Goal: Book appointment/travel/reservation

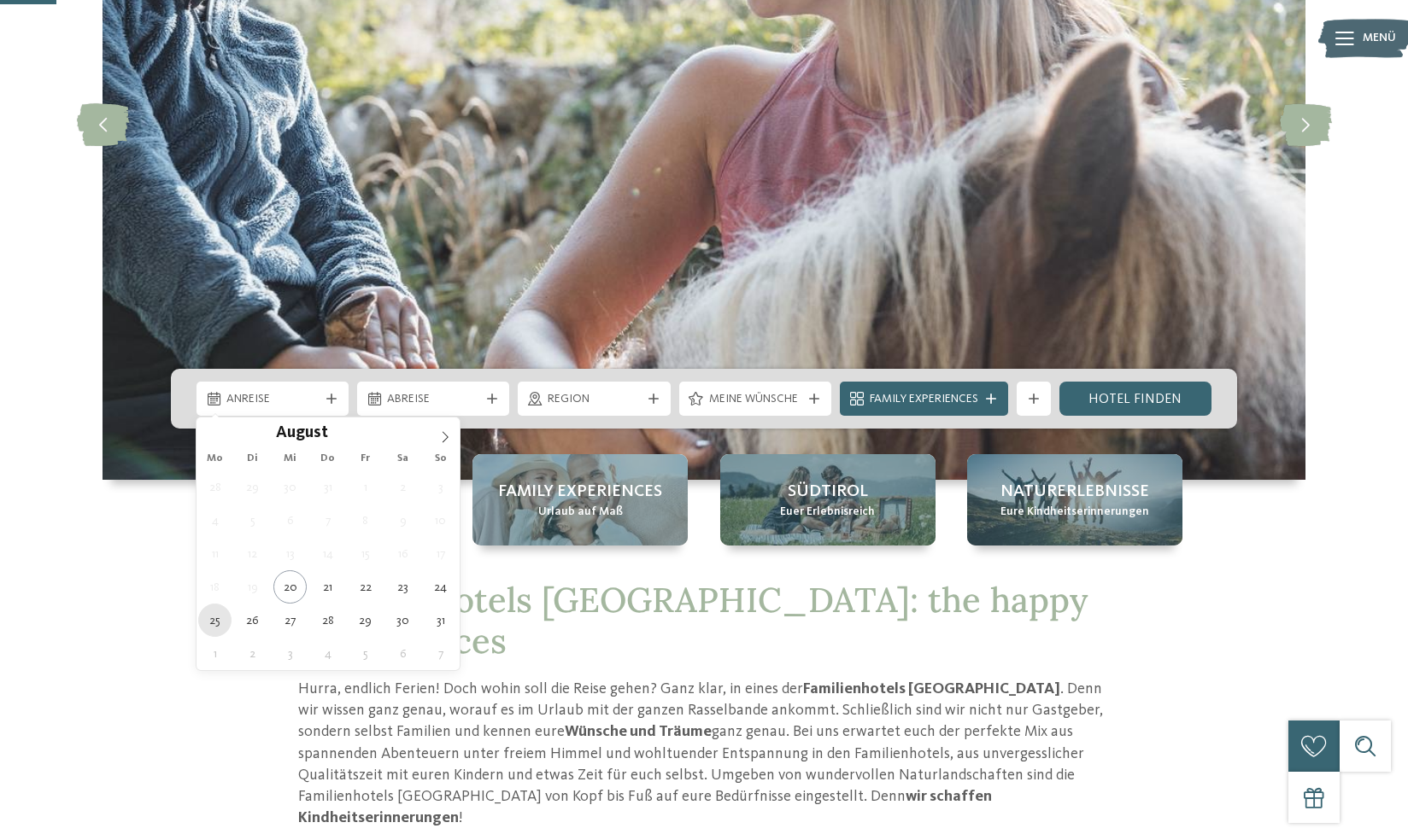
type div "25.08.2025"
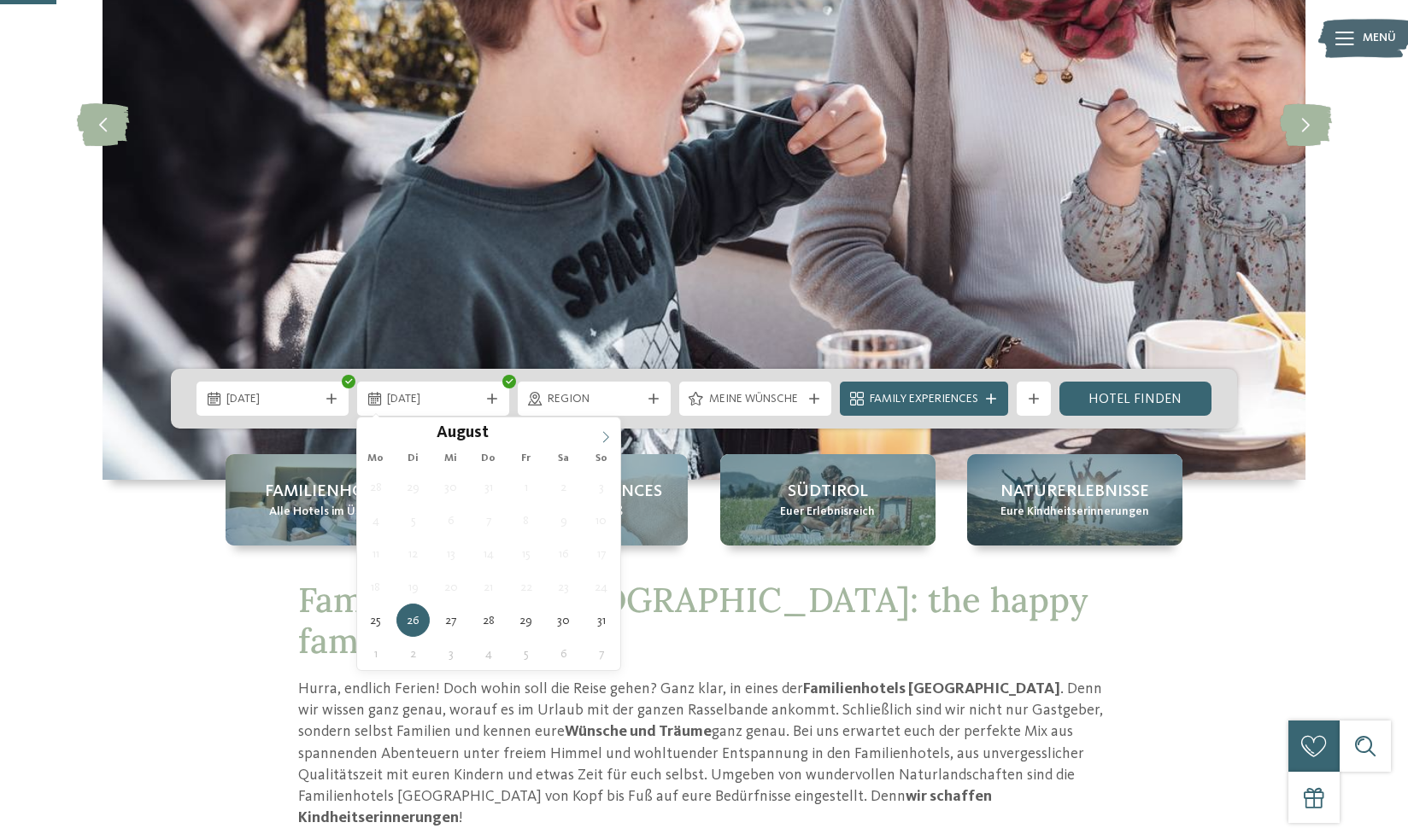
click at [609, 434] on icon at bounding box center [606, 437] width 12 height 12
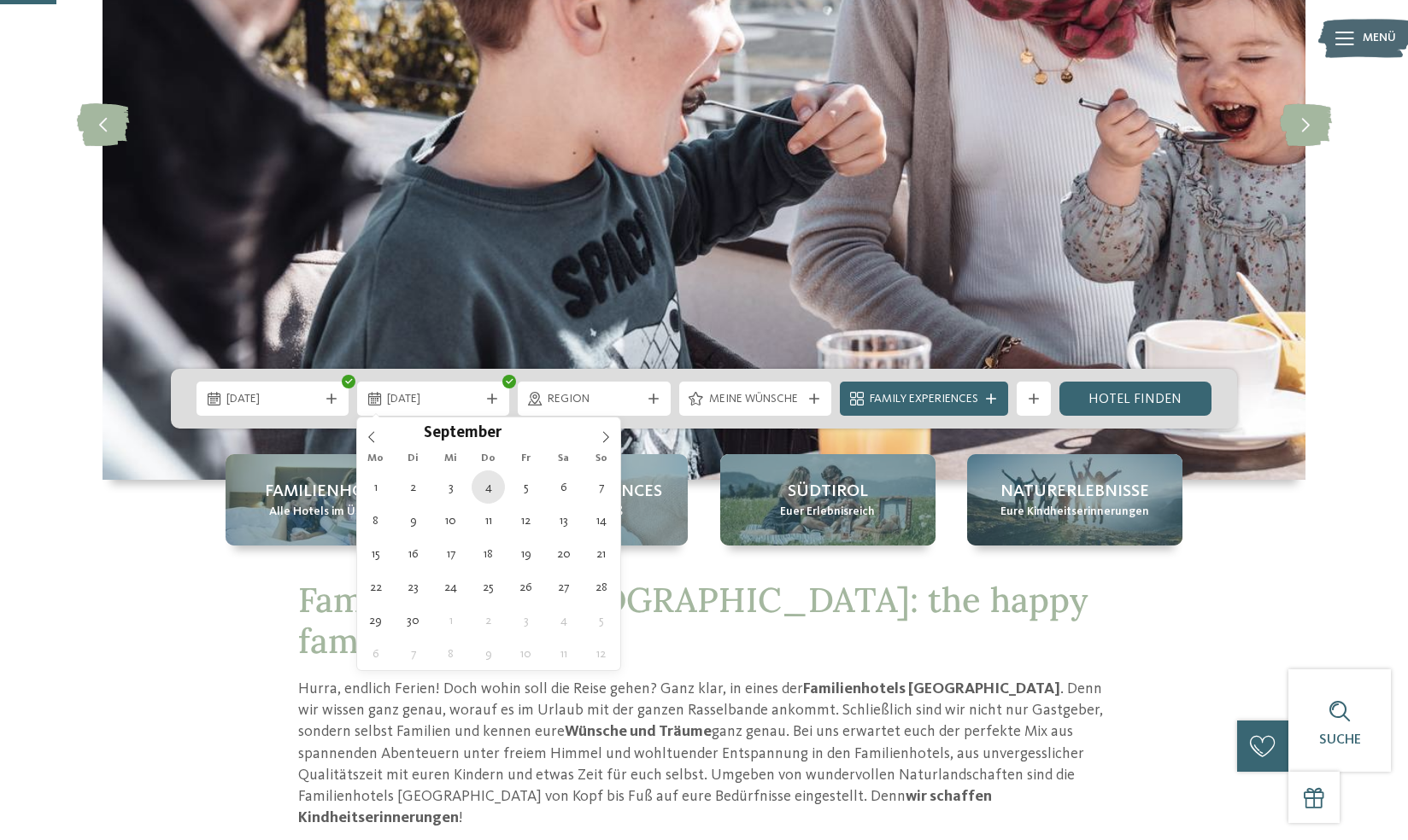
type div "04.09.2025"
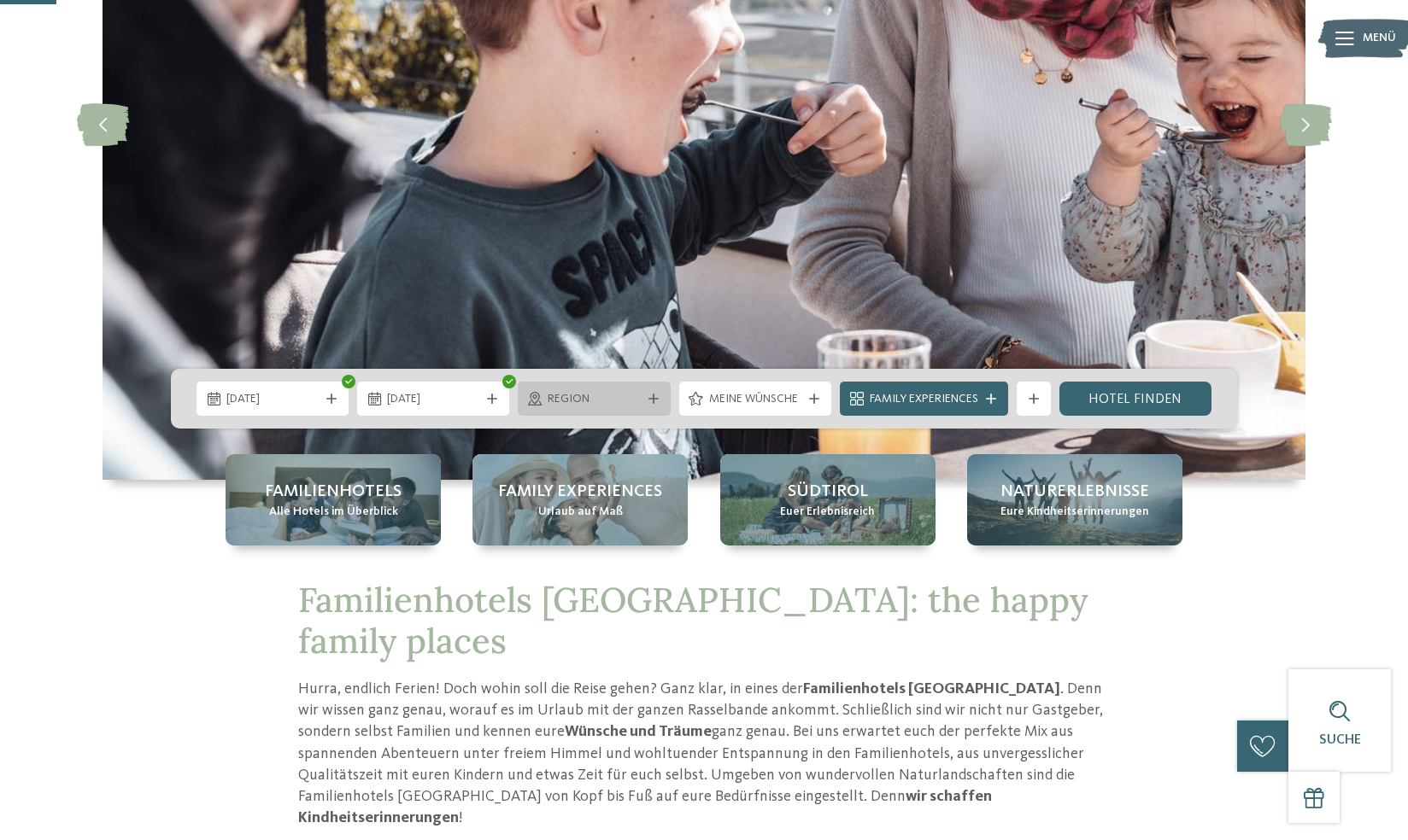
click at [589, 393] on span "Region" at bounding box center [593, 399] width 93 height 17
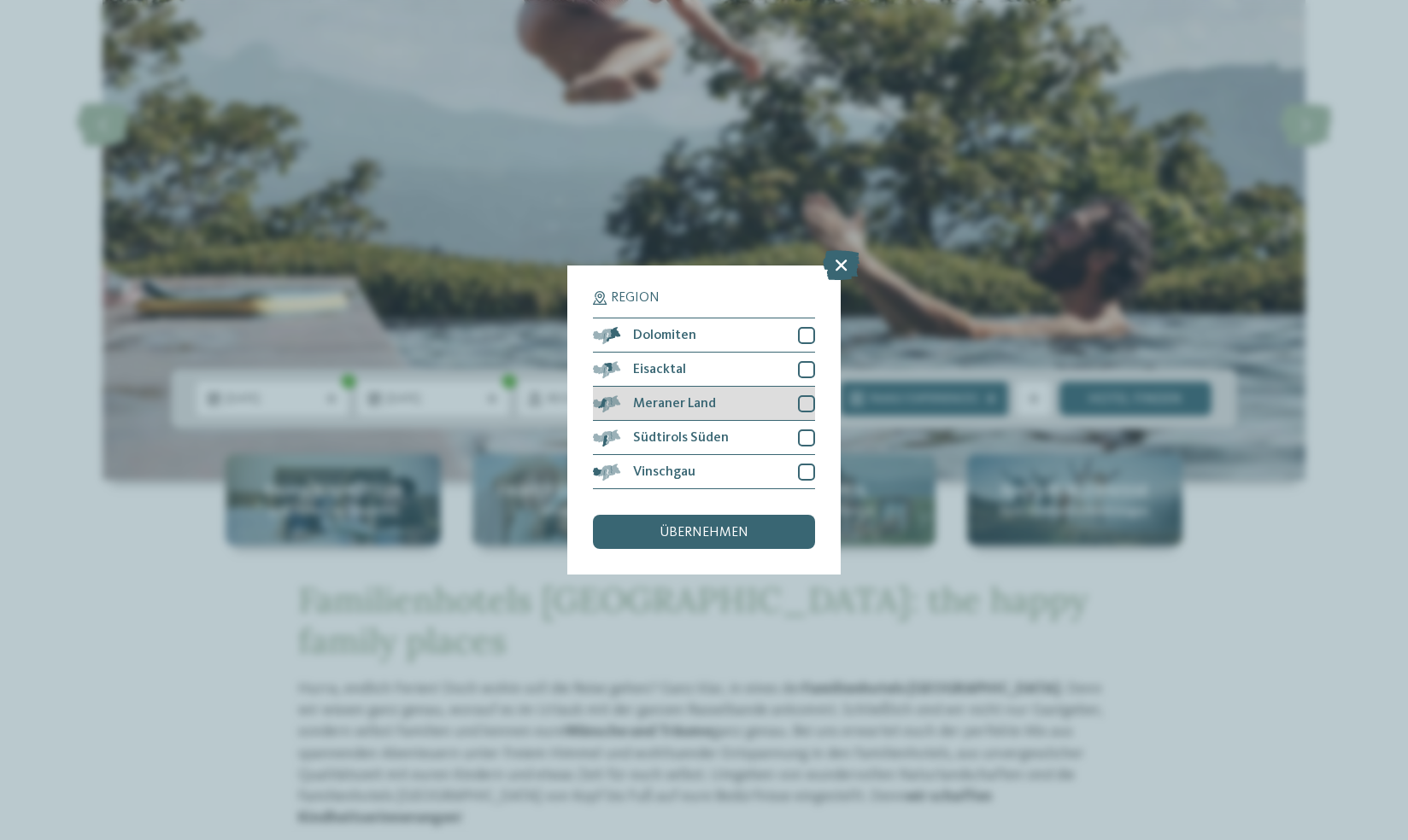
click at [807, 403] on div at bounding box center [806, 404] width 17 height 17
click at [804, 462] on div "Vinschgau" at bounding box center [704, 472] width 222 height 34
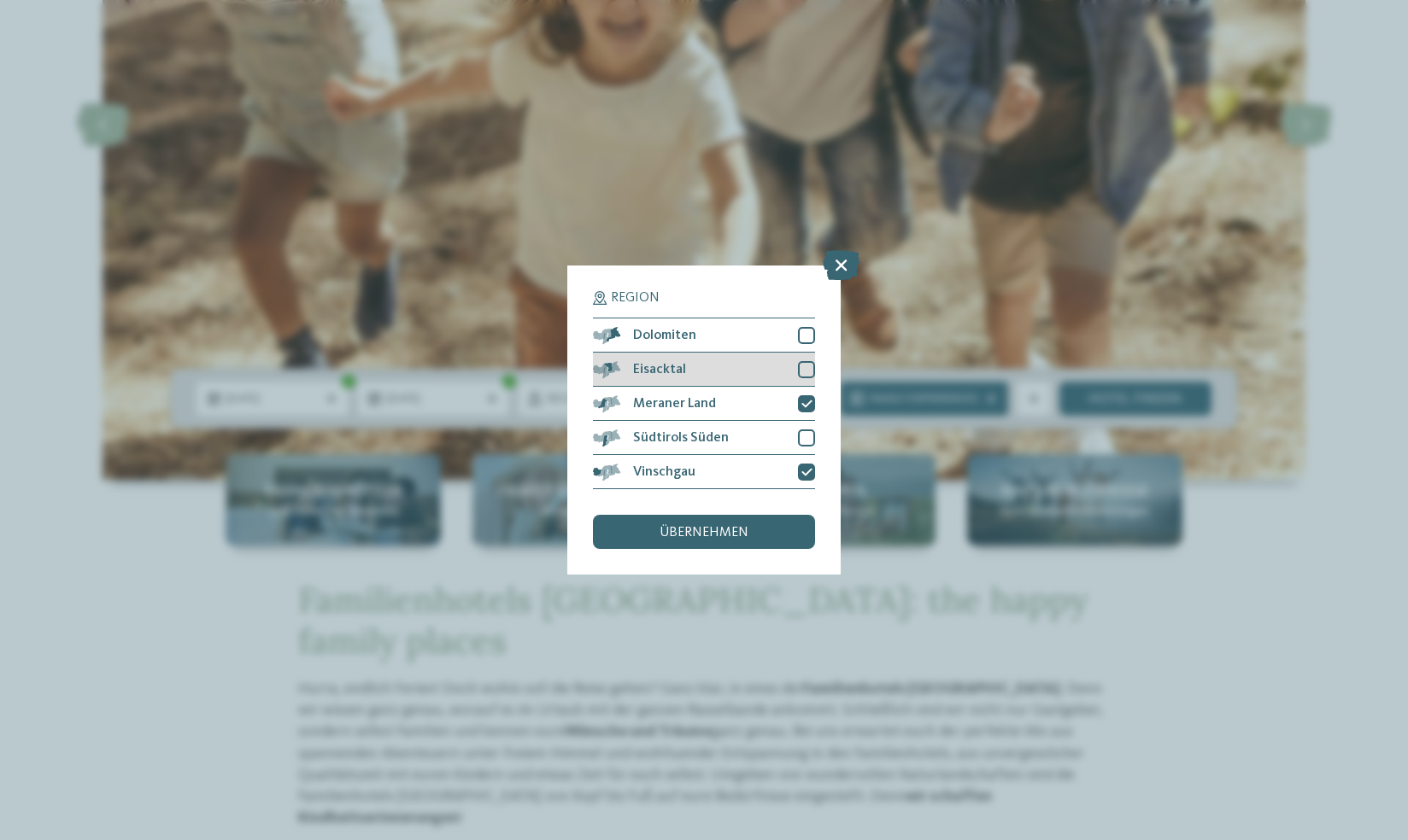
click at [805, 362] on div at bounding box center [806, 369] width 17 height 17
click at [713, 515] on div "übernehmen" at bounding box center [704, 532] width 222 height 34
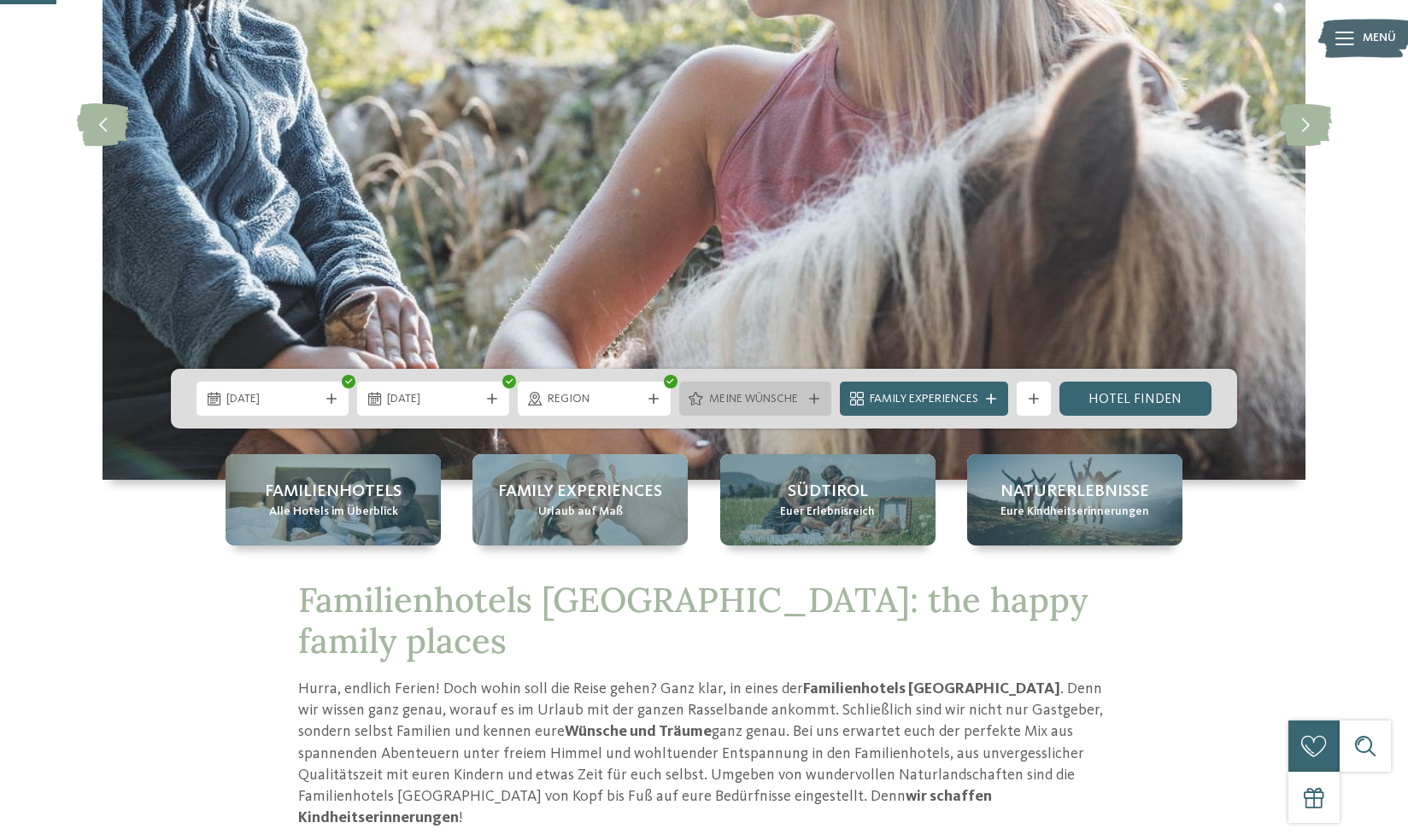
click at [790, 400] on span "Meine Wünsche" at bounding box center [755, 399] width 93 height 17
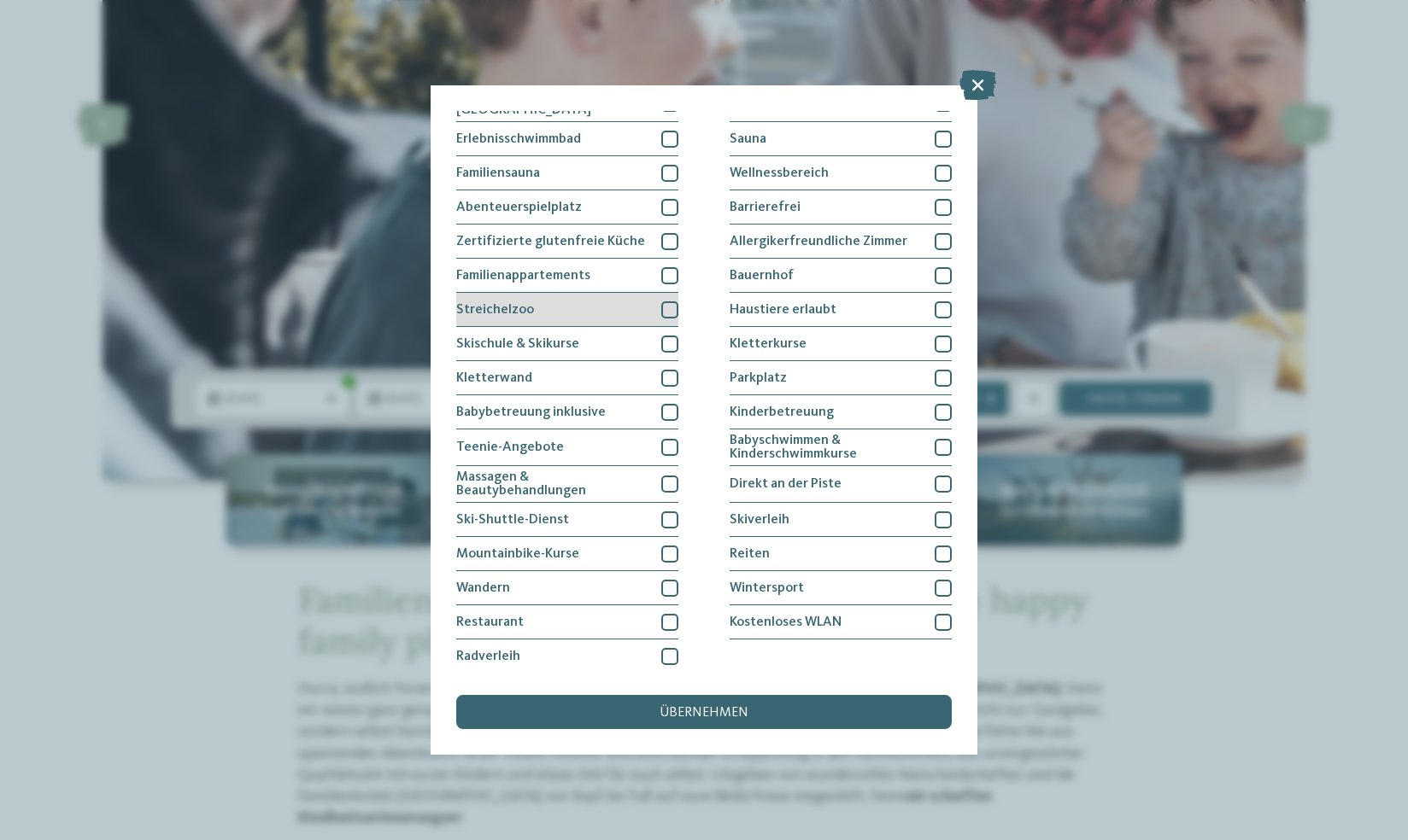
scroll to position [55, 0]
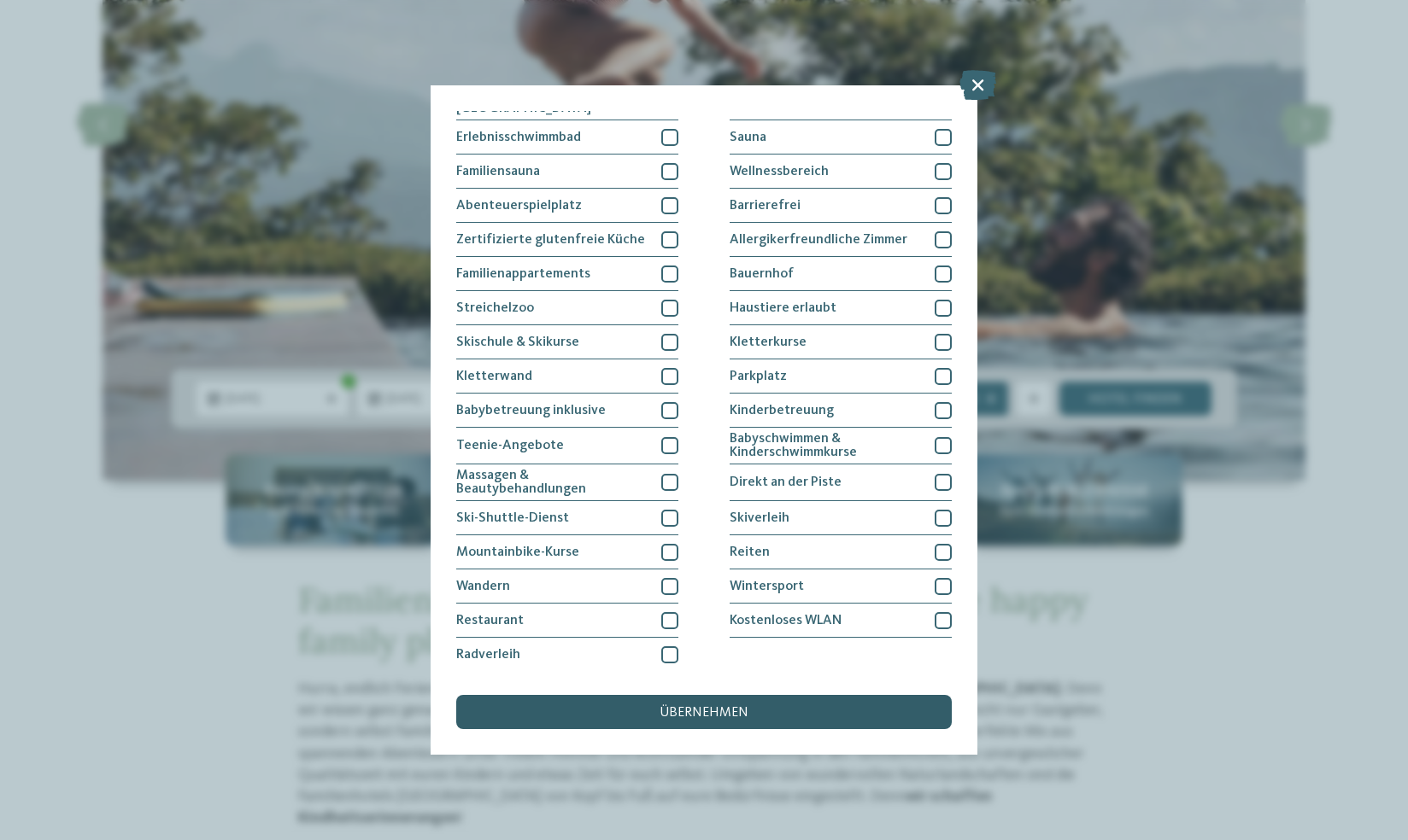
click at [666, 715] on span "übernehmen" at bounding box center [704, 713] width 89 height 14
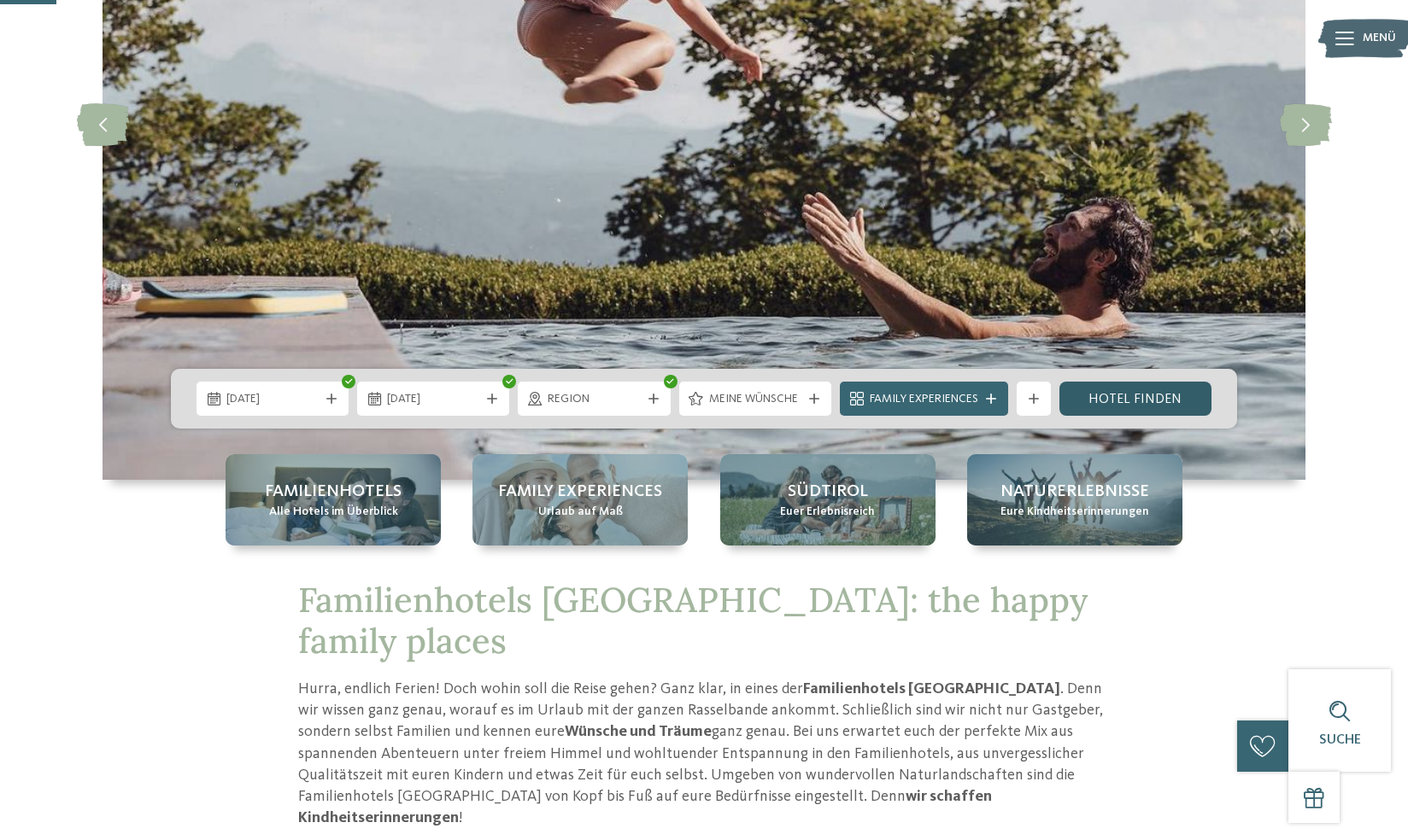
click at [1118, 404] on link "Hotel finden" at bounding box center [1136, 398] width 152 height 34
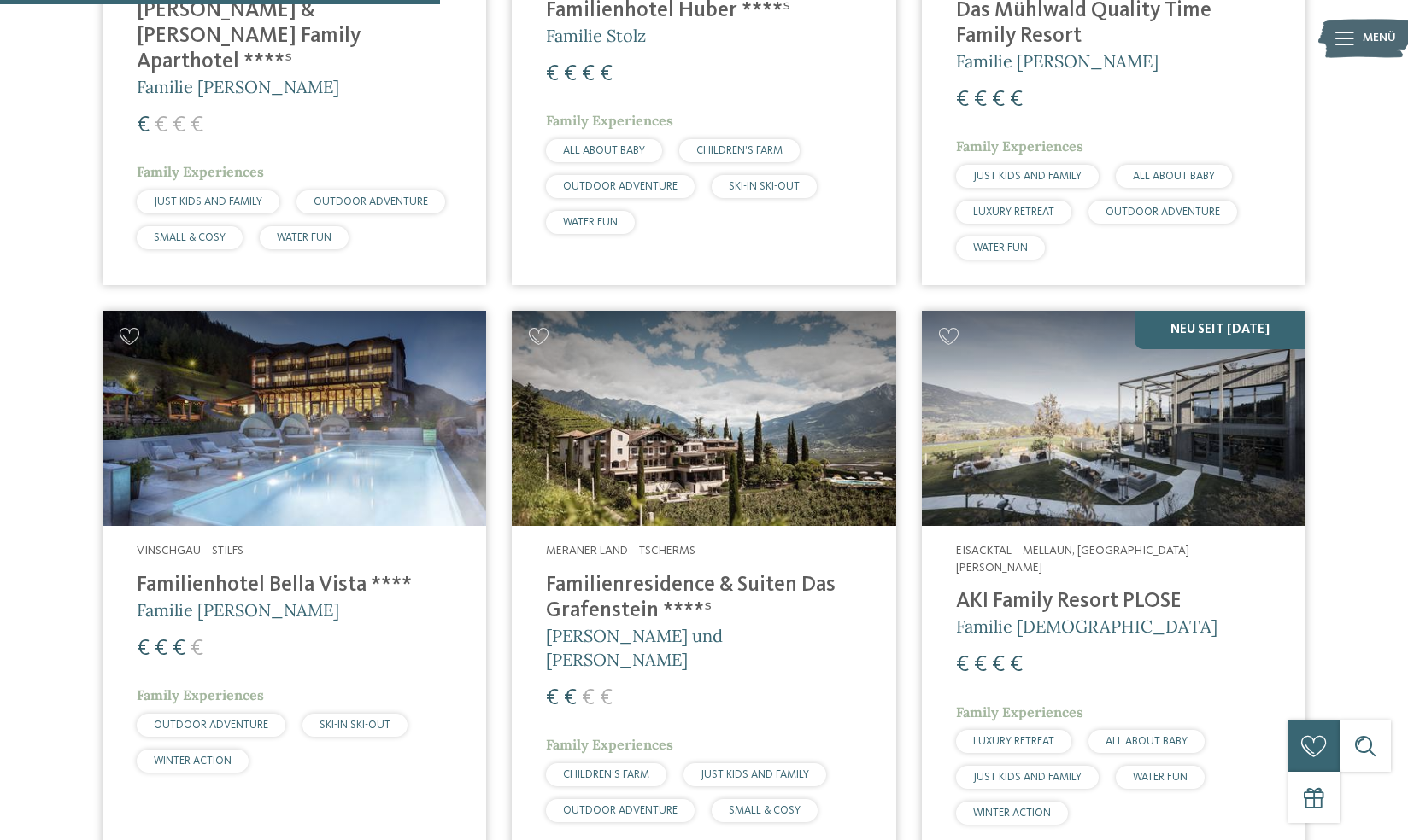
scroll to position [1535, 0]
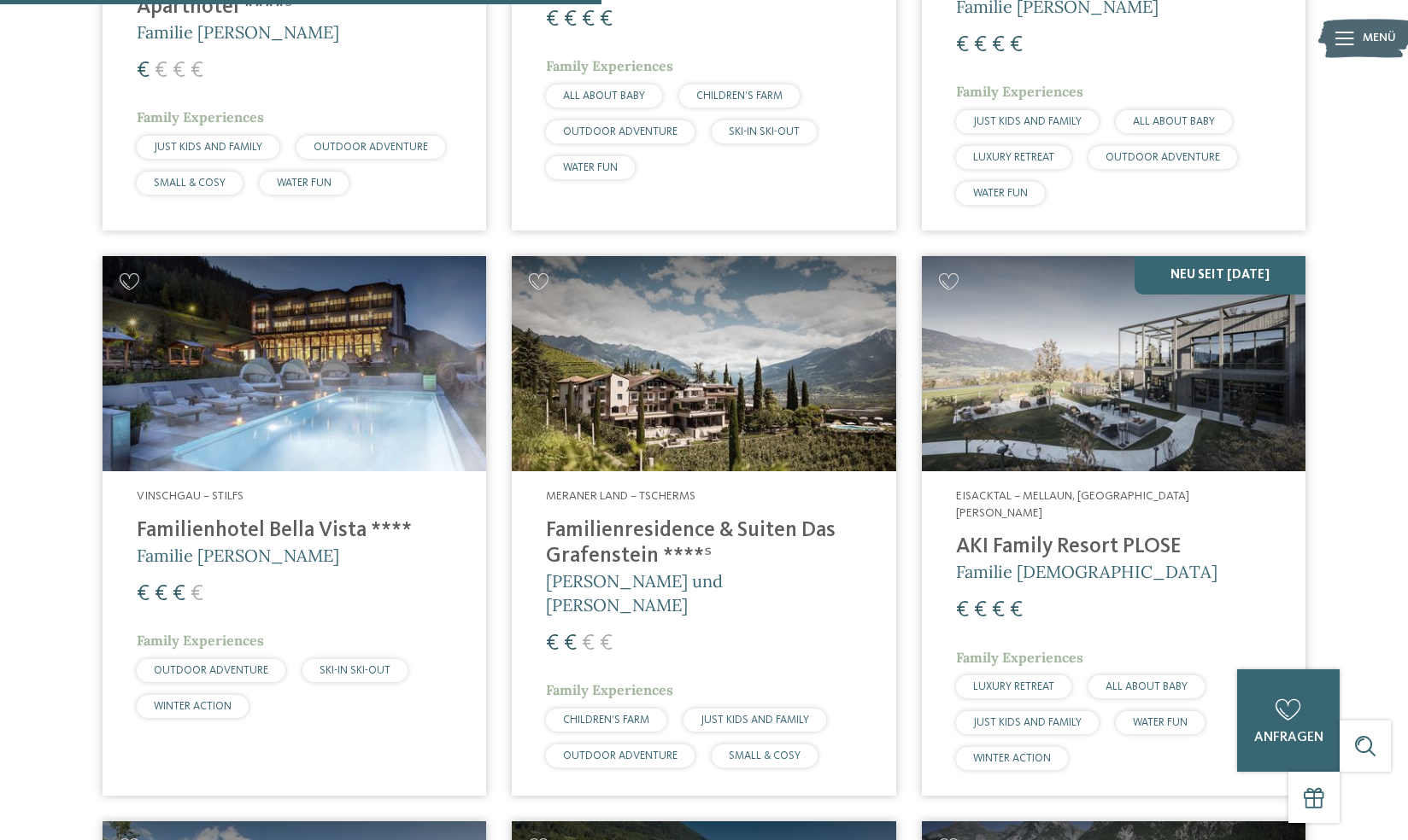
click at [1116, 398] on img at bounding box center [1114, 364] width 384 height 216
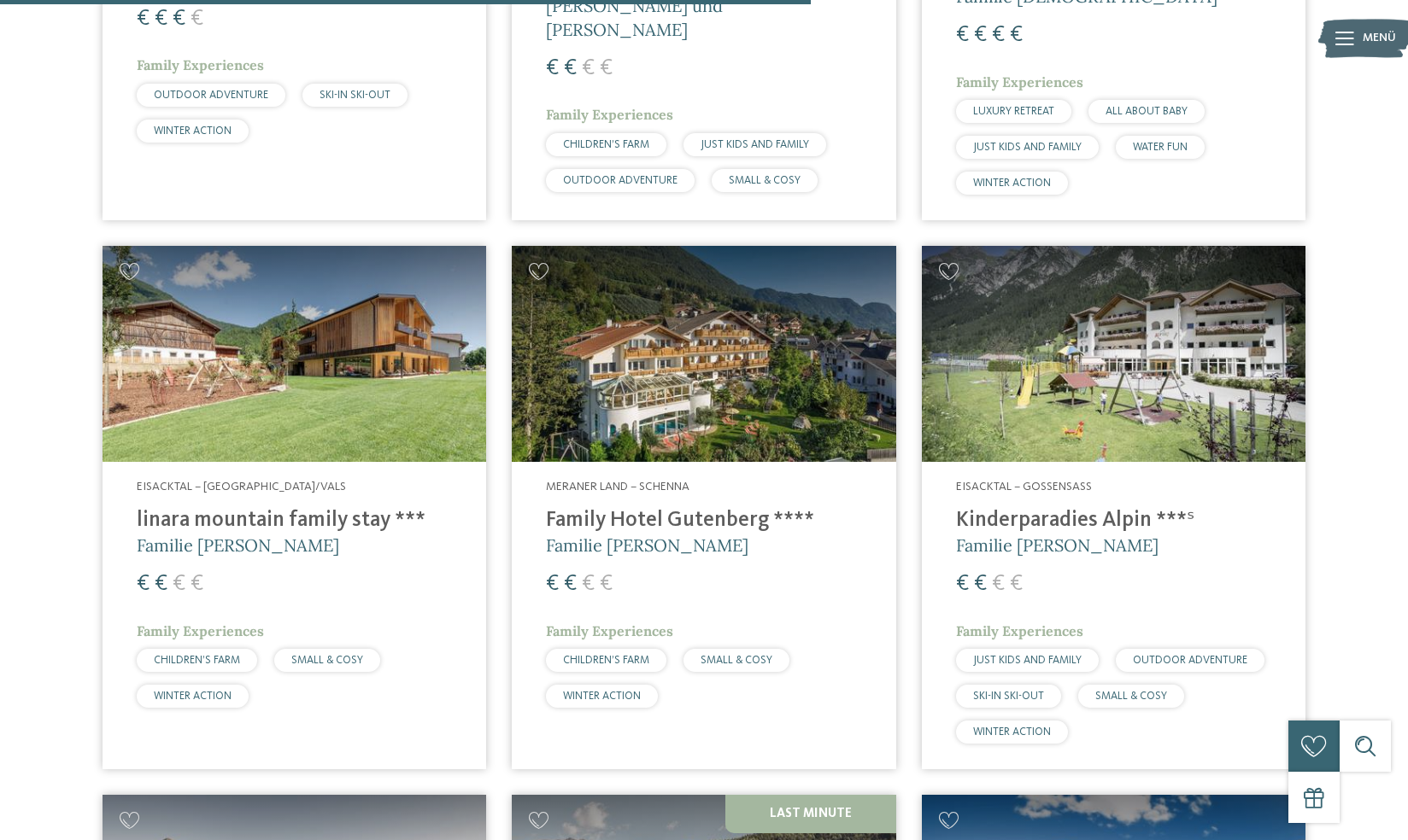
scroll to position [2107, 0]
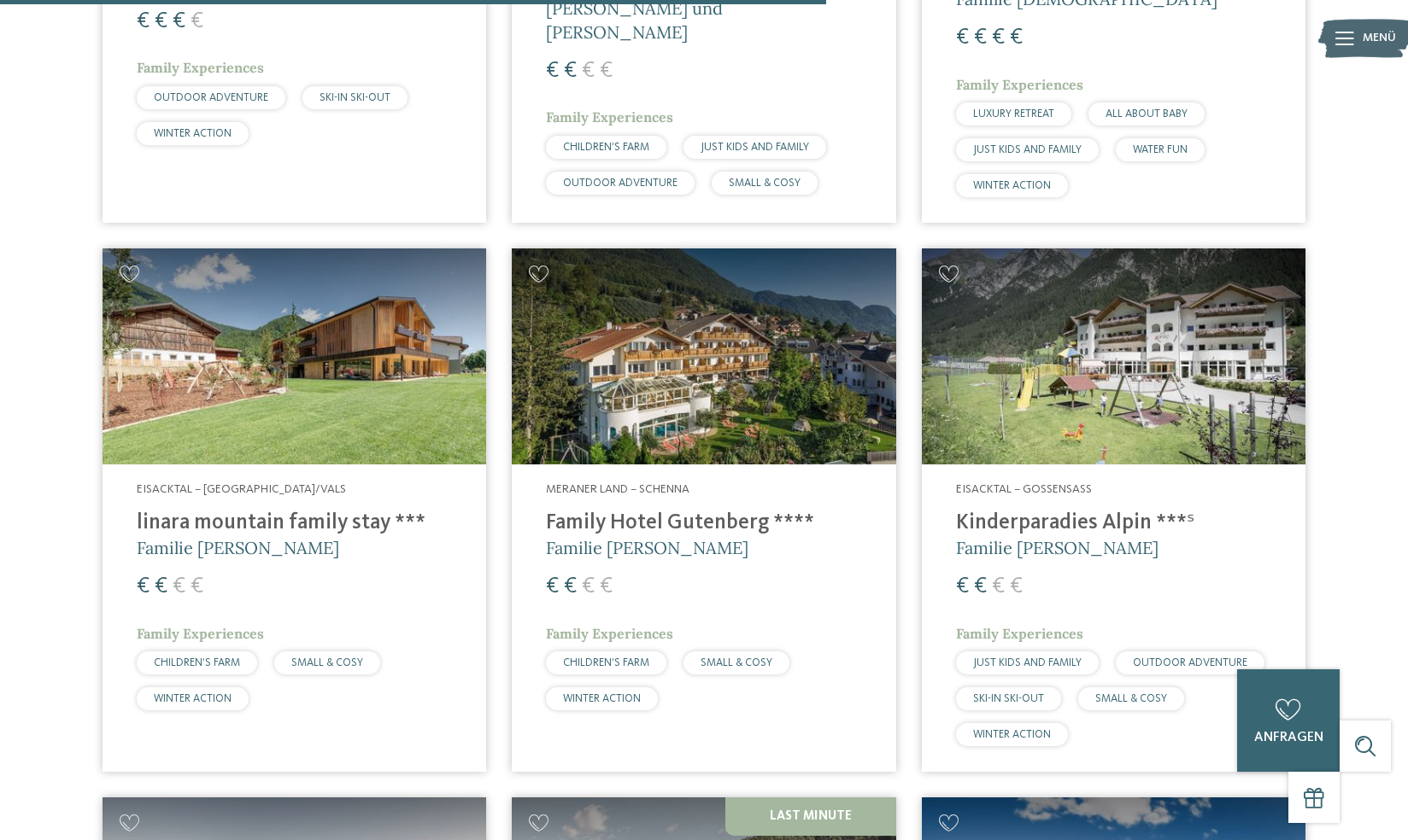
click at [281, 357] on img at bounding box center [294, 356] width 384 height 216
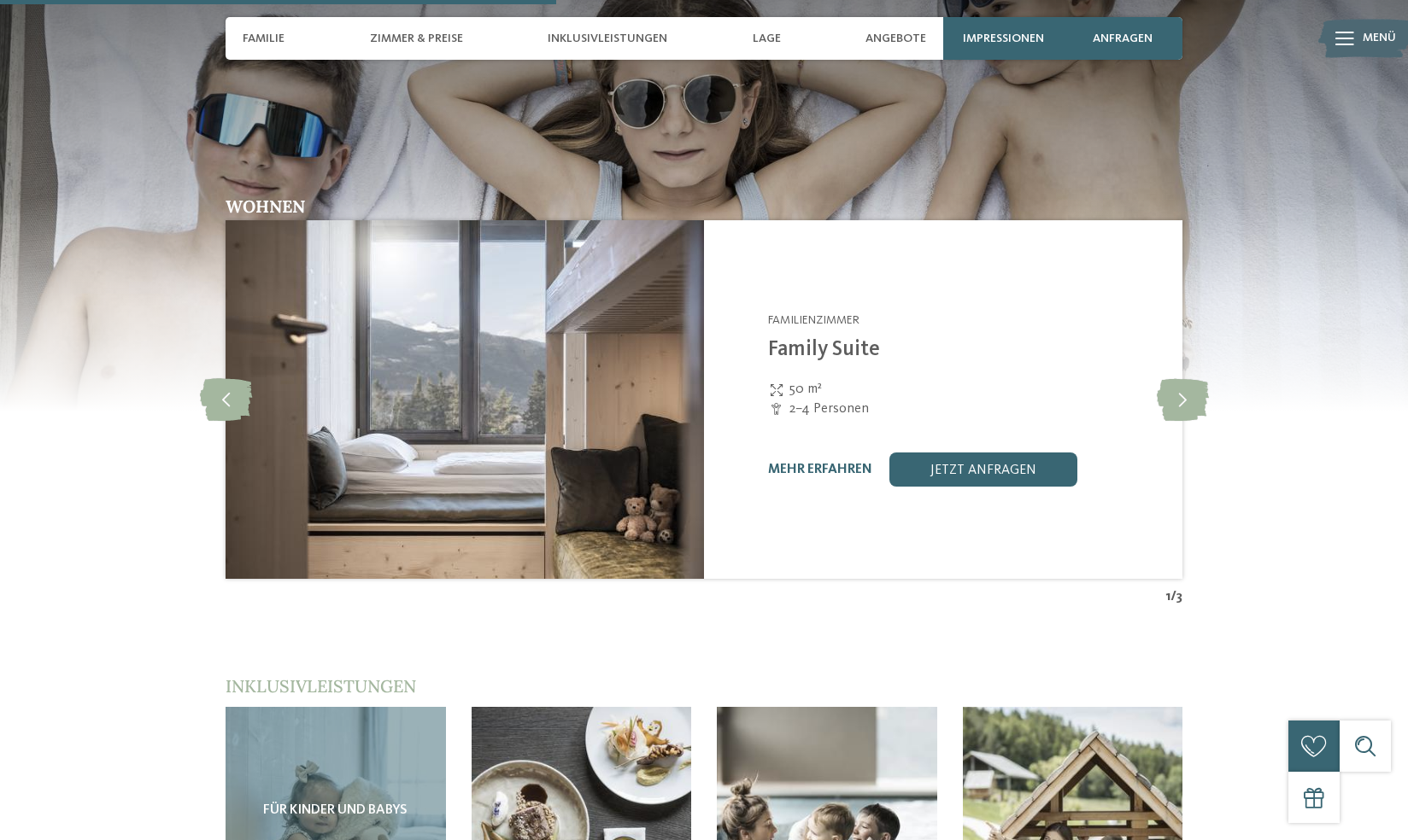
scroll to position [2058, 0]
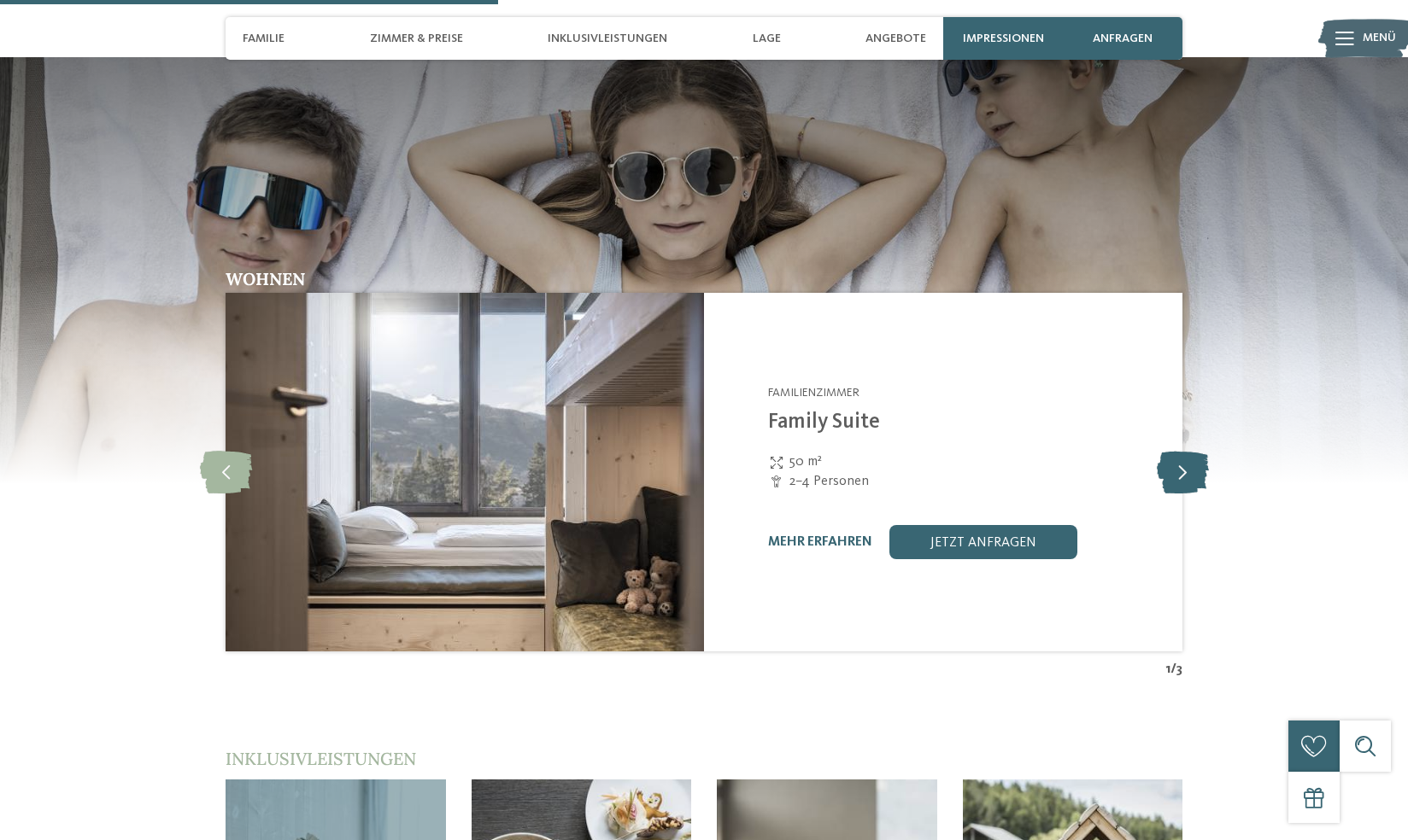
click at [1196, 451] on icon at bounding box center [1182, 472] width 52 height 42
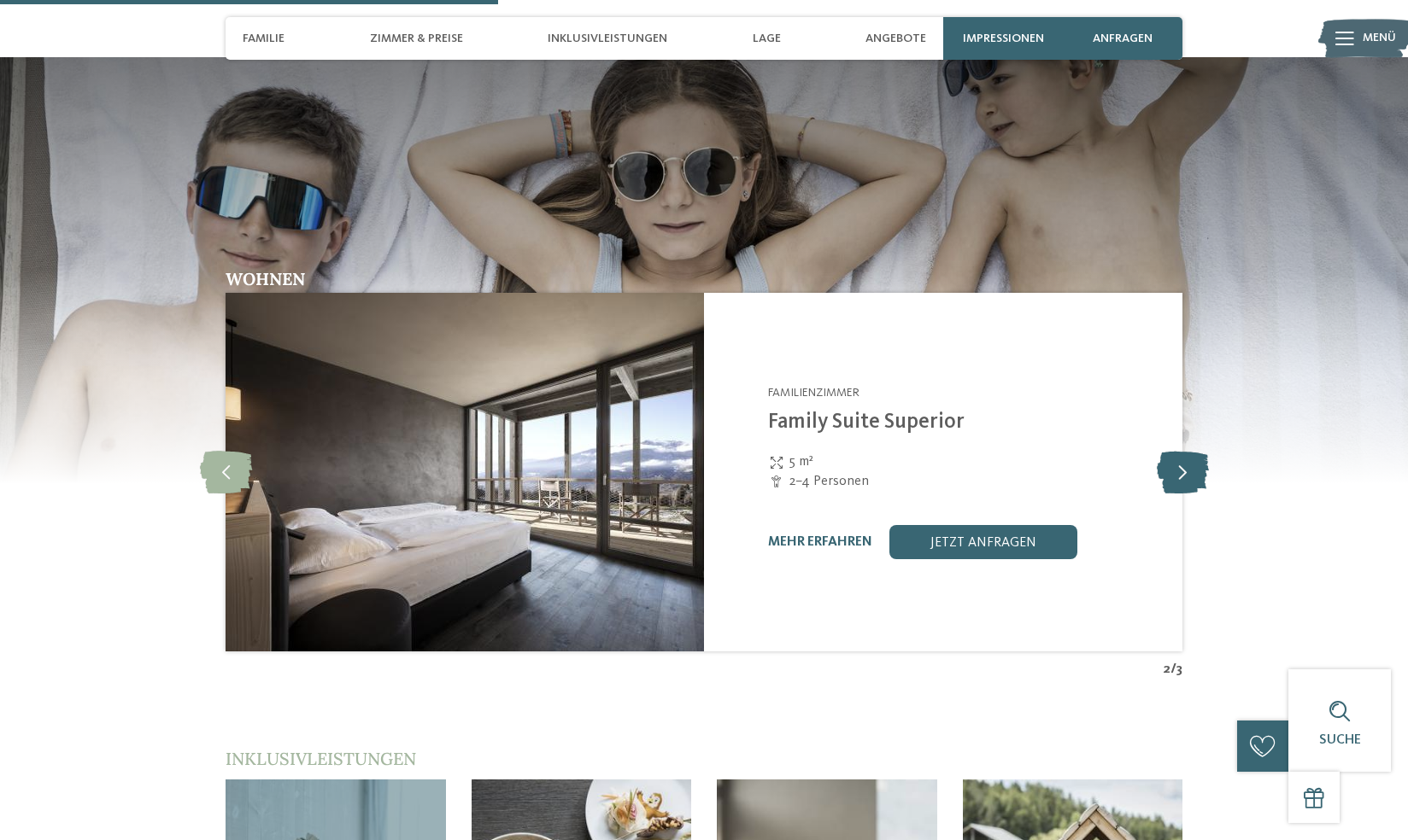
click at [1196, 451] on icon at bounding box center [1182, 472] width 52 height 42
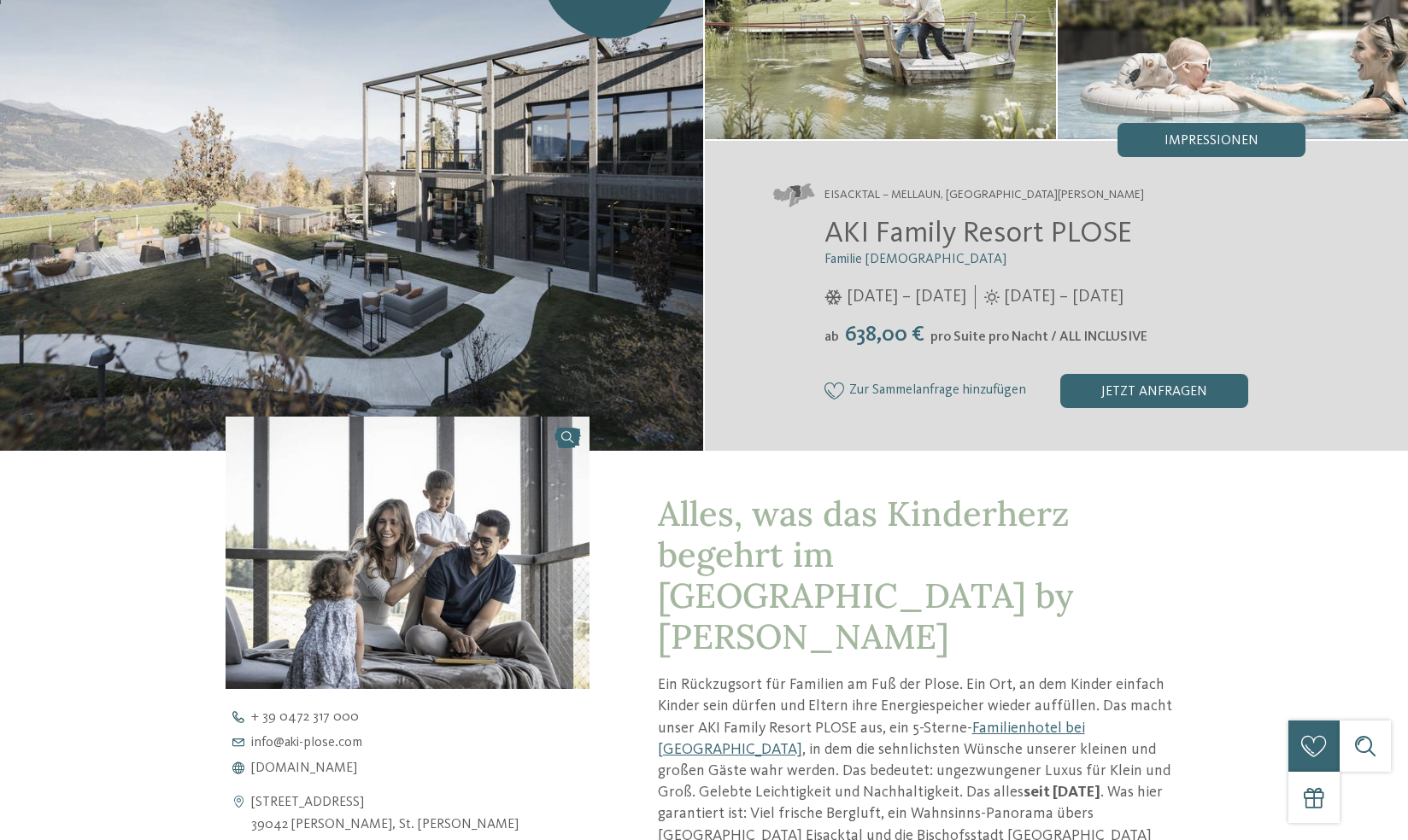
scroll to position [307, 0]
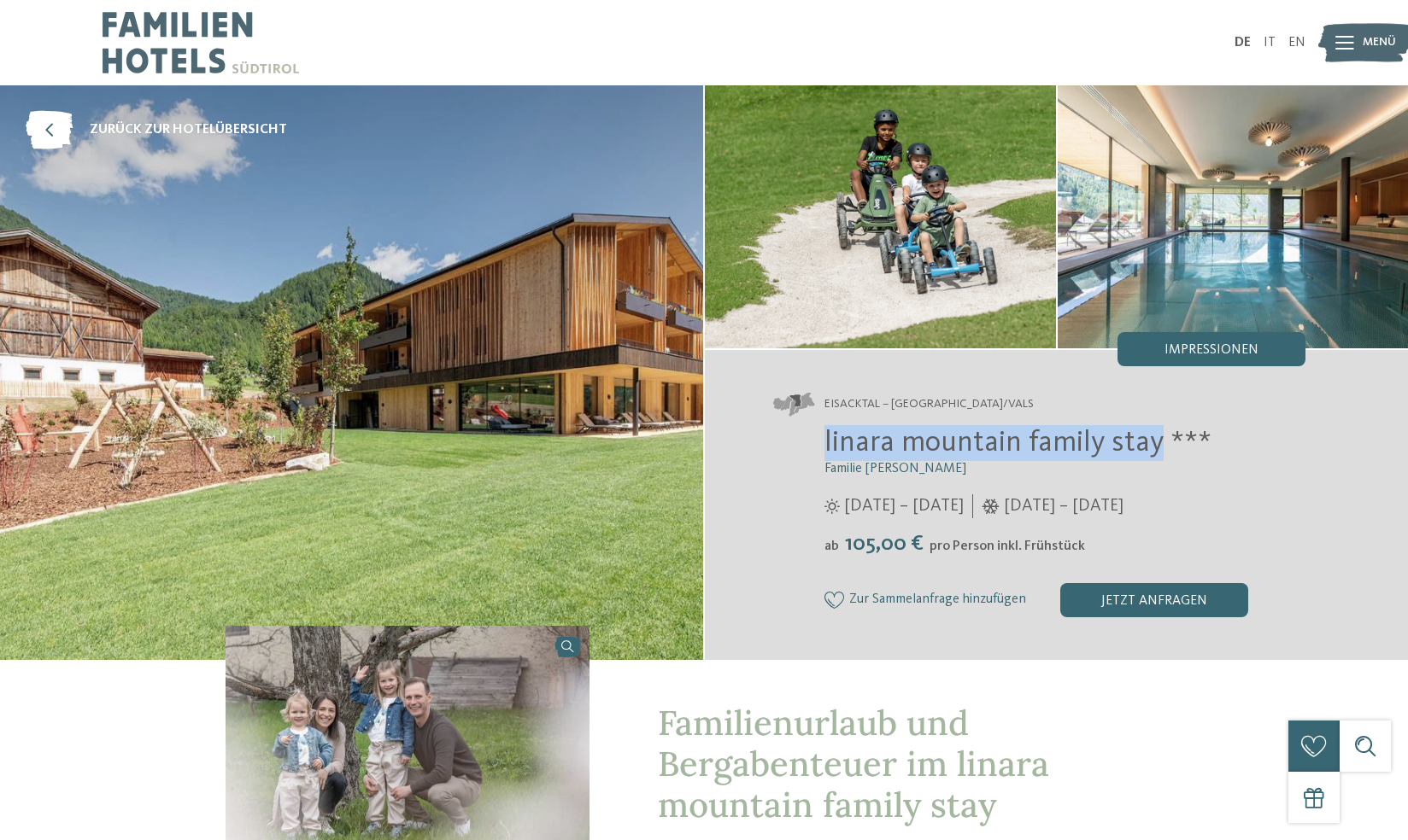
drag, startPoint x: 818, startPoint y: 439, endPoint x: 1153, endPoint y: 453, distance: 335.3
click at [1153, 453] on div "linara mountain family stay *** Familie [PERSON_NAME] [DATE] – [DATE] ab" at bounding box center [1039, 522] width 533 height 192
copy span "linara mountain family stay"
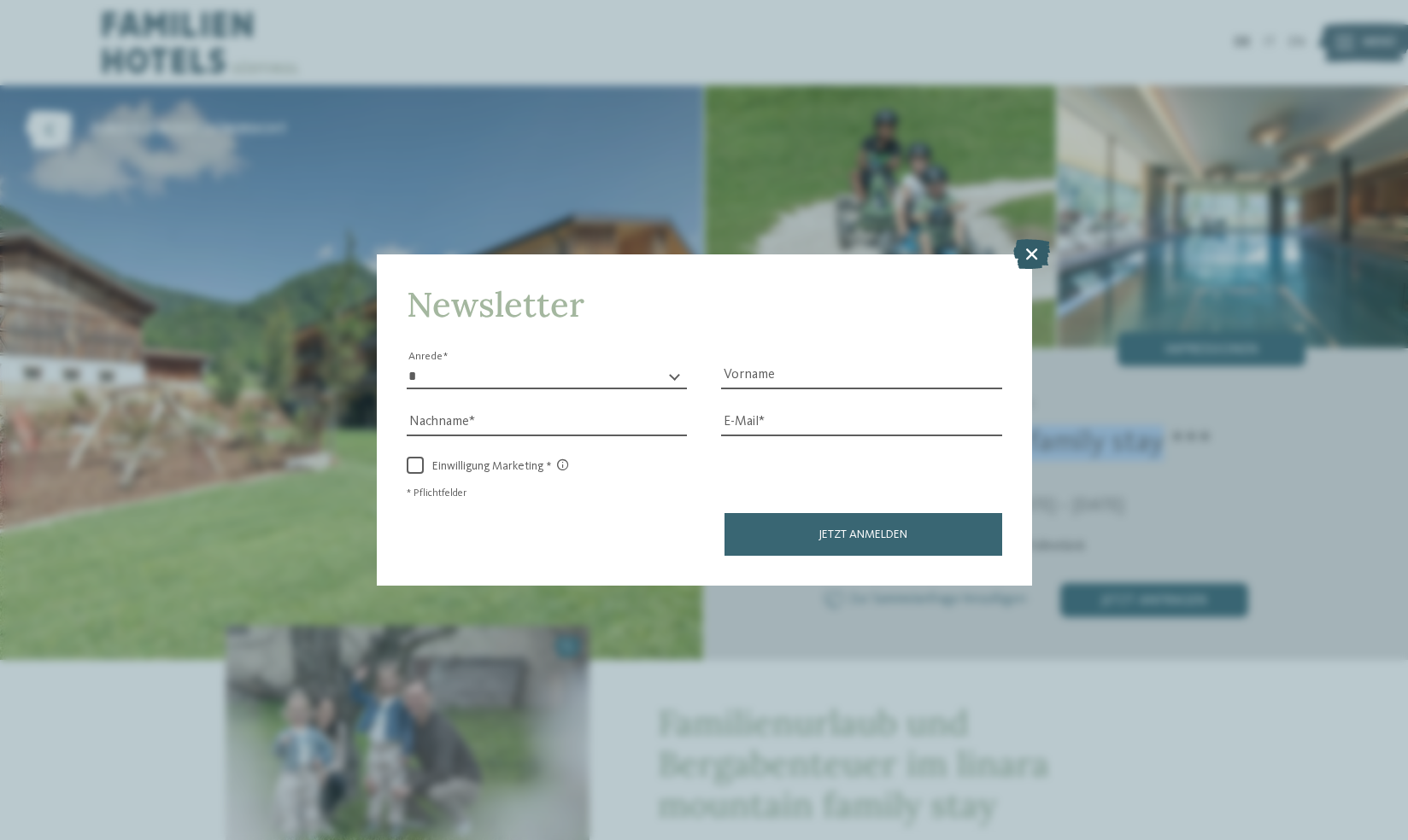
click at [1034, 256] on icon at bounding box center [1032, 253] width 37 height 30
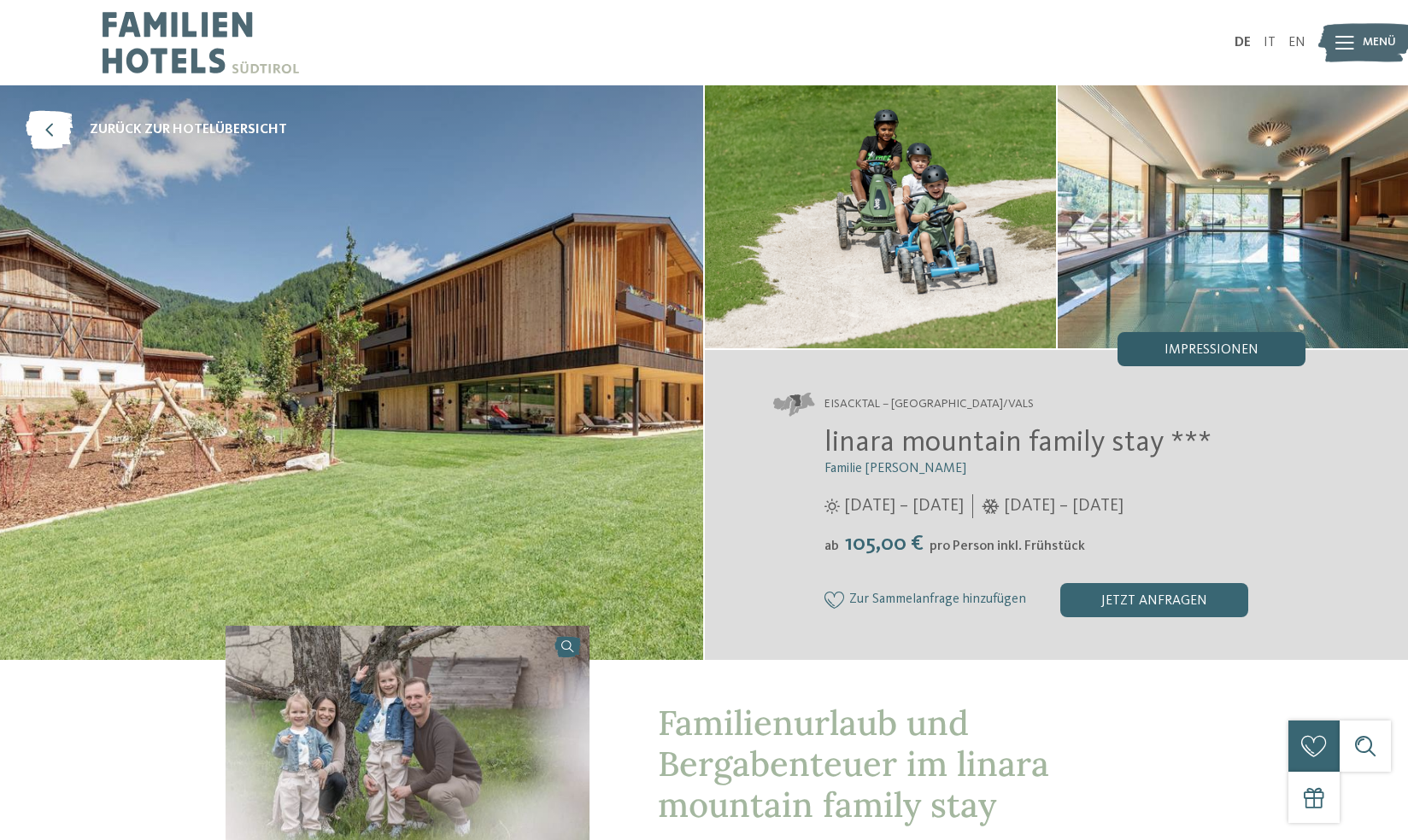
click at [1179, 351] on span "Impressionen" at bounding box center [1211, 351] width 94 height 14
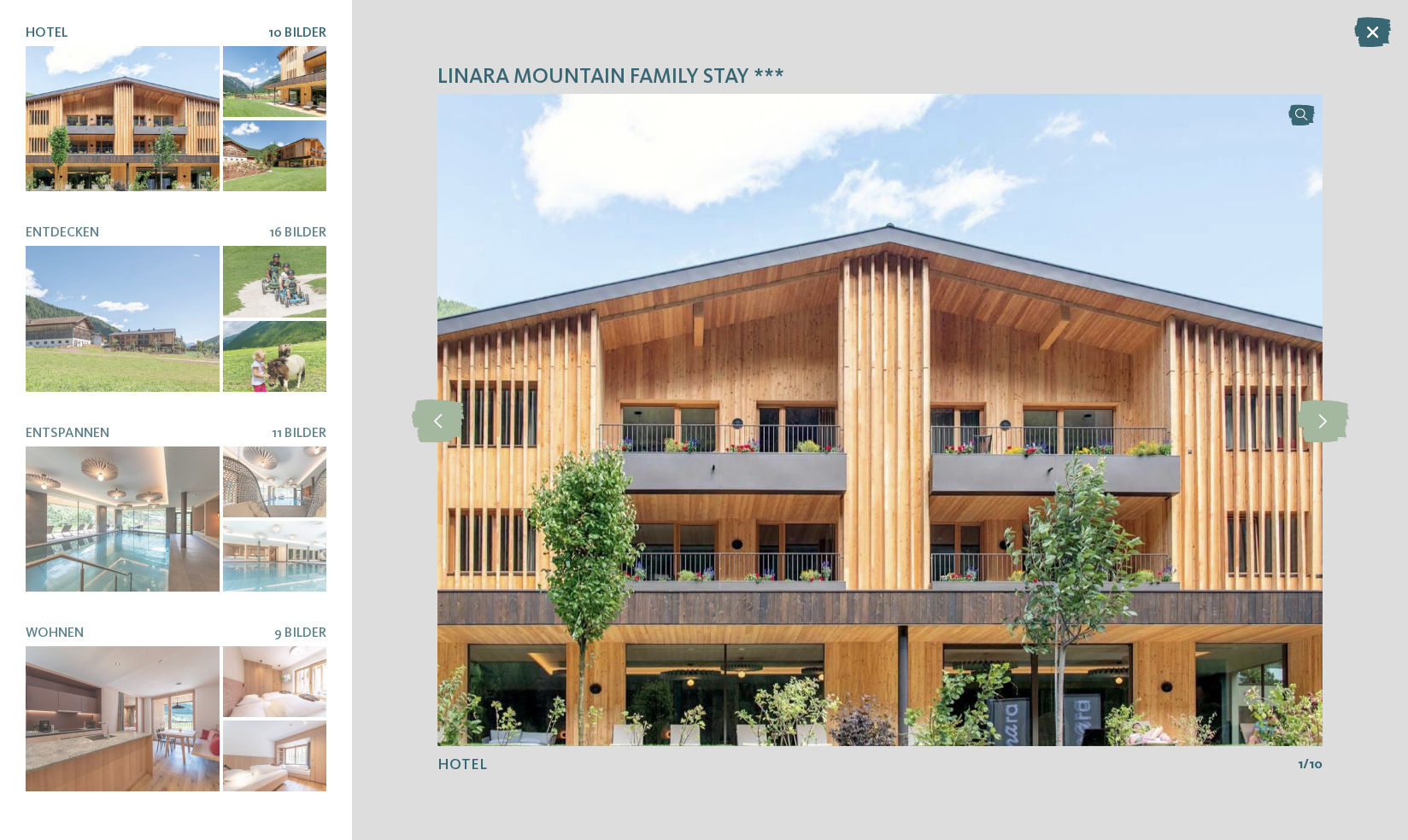
scroll to position [177, 0]
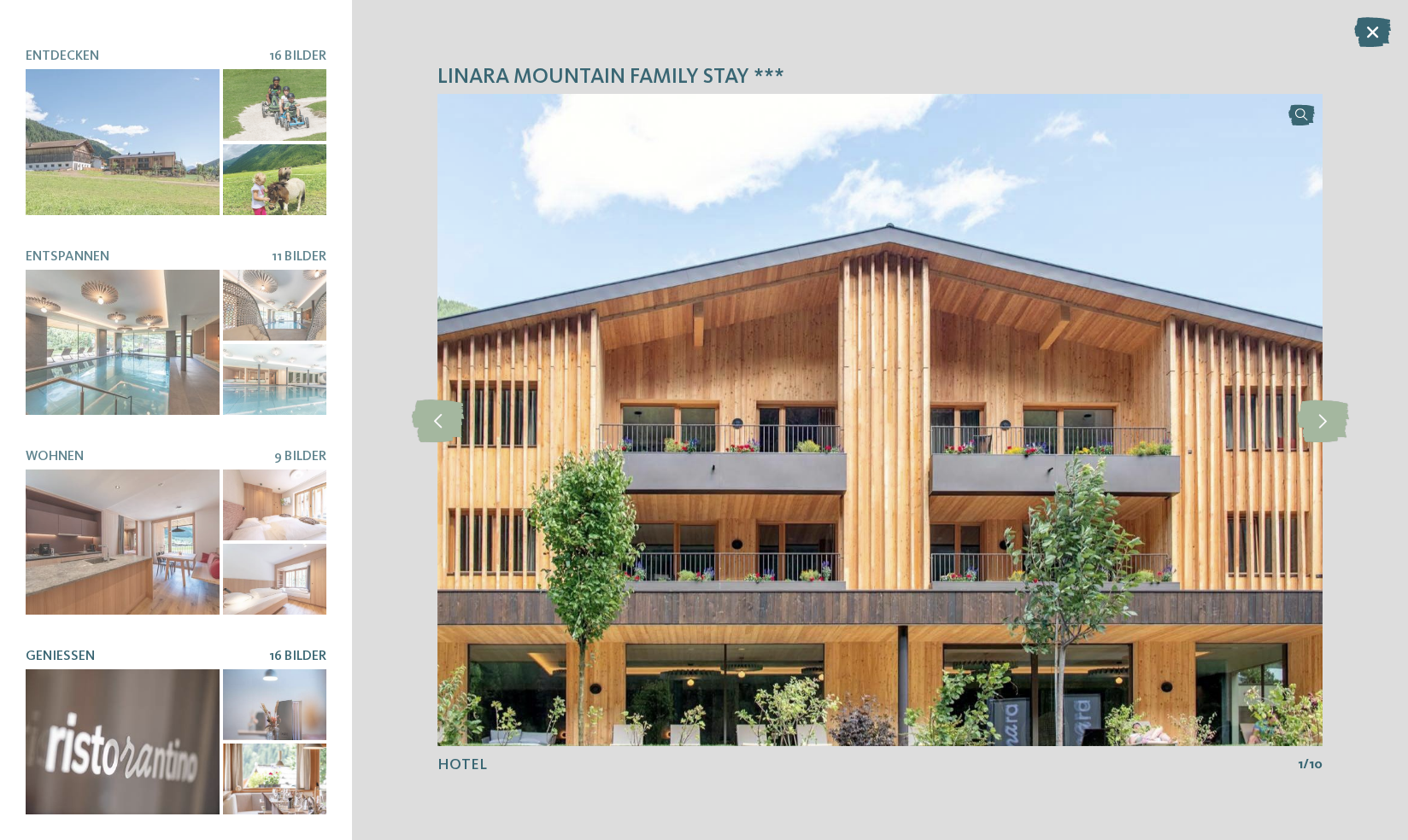
click at [160, 740] on div at bounding box center [123, 742] width 194 height 145
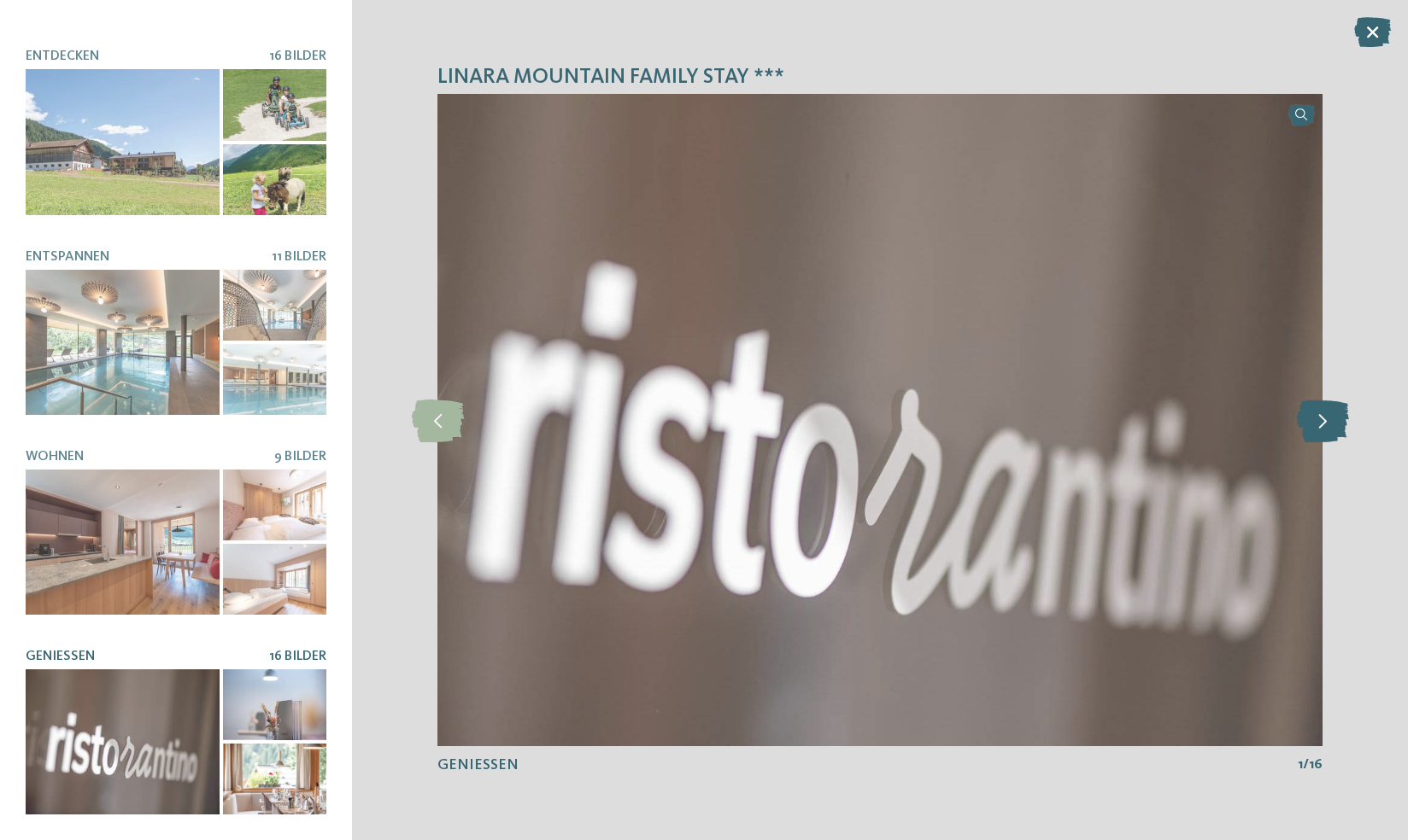
click at [1321, 420] on icon at bounding box center [1322, 420] width 52 height 42
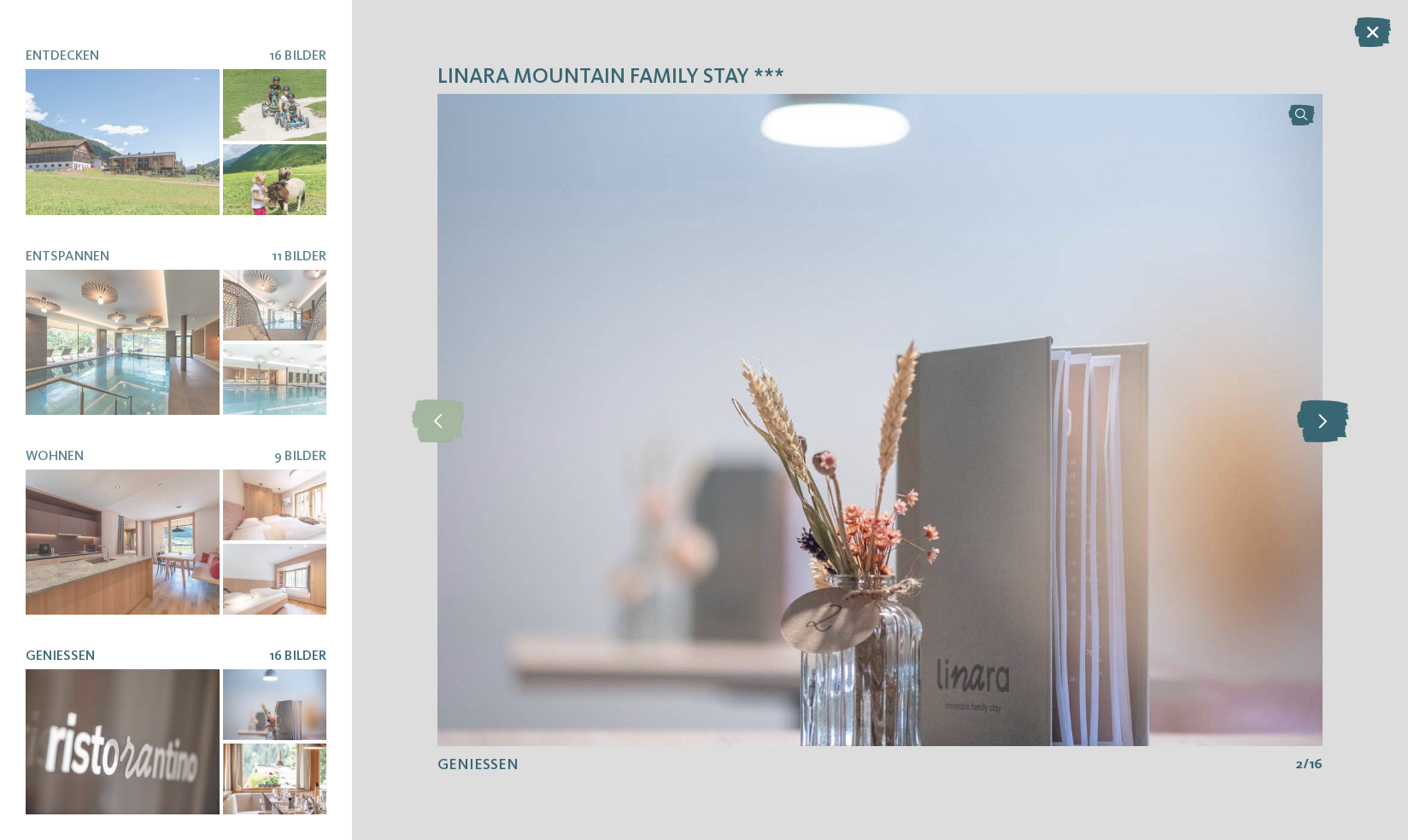
click at [1321, 420] on icon at bounding box center [1322, 420] width 52 height 42
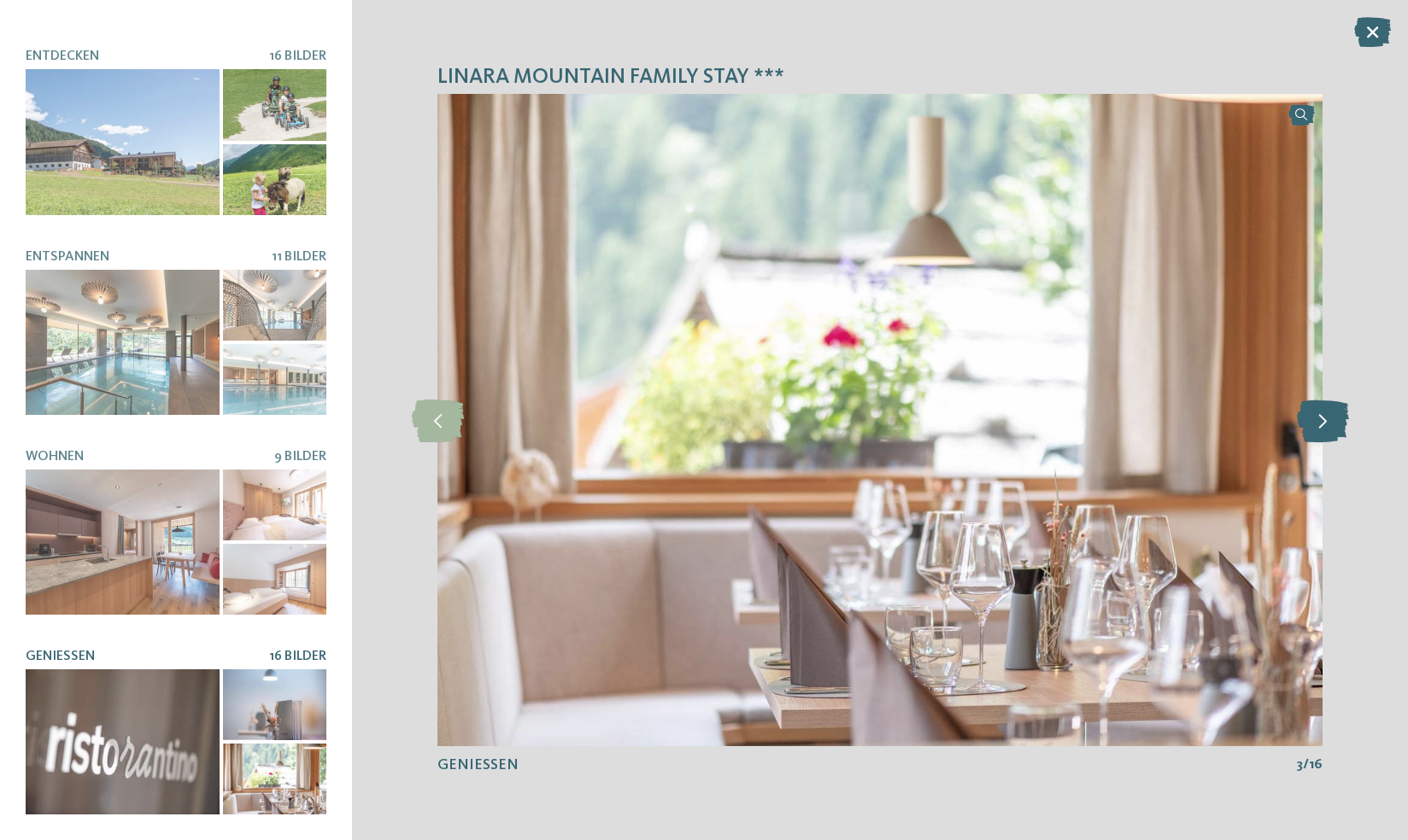
click at [1321, 420] on icon at bounding box center [1322, 420] width 52 height 42
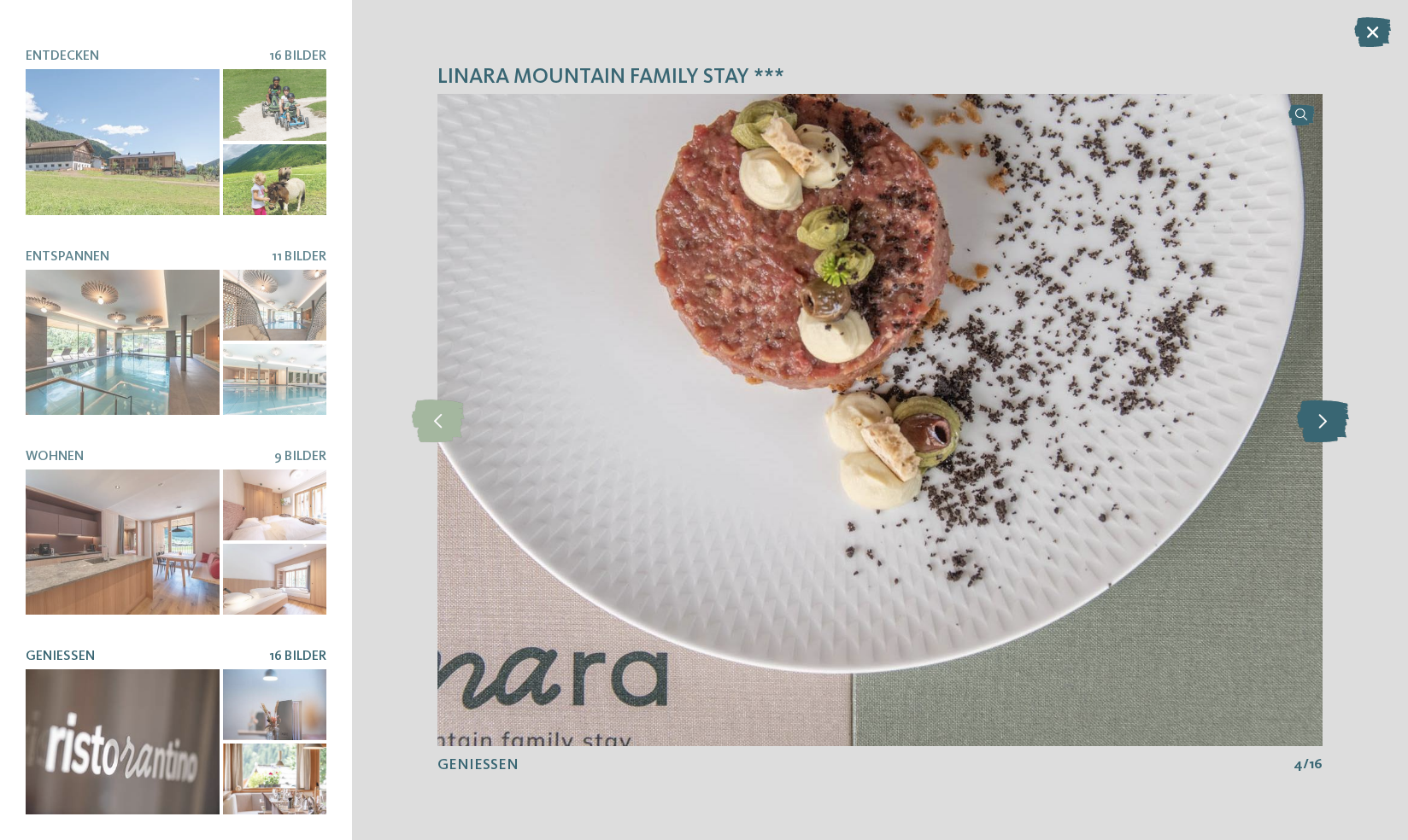
click at [1321, 420] on icon at bounding box center [1322, 420] width 52 height 42
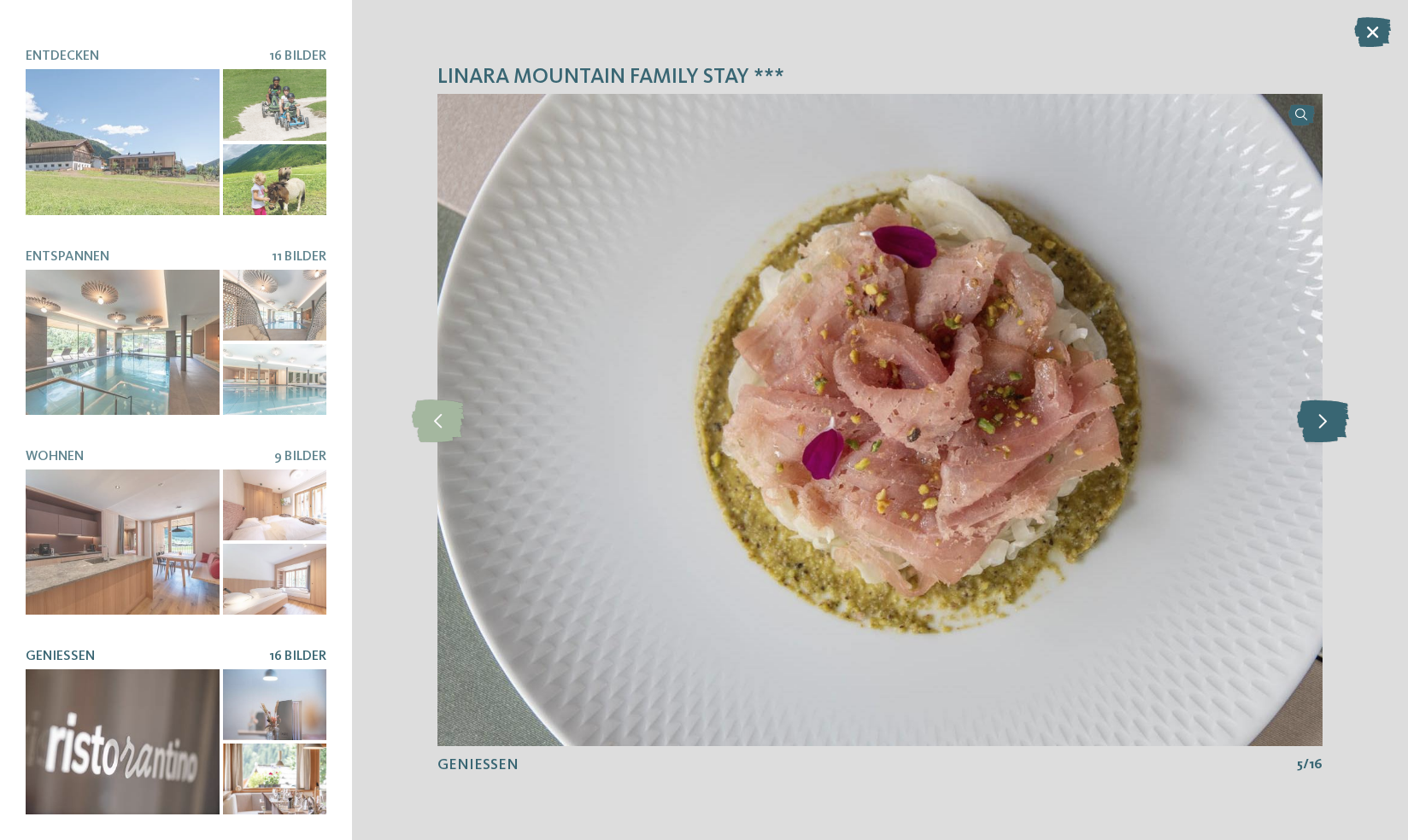
click at [1321, 420] on icon at bounding box center [1322, 420] width 52 height 42
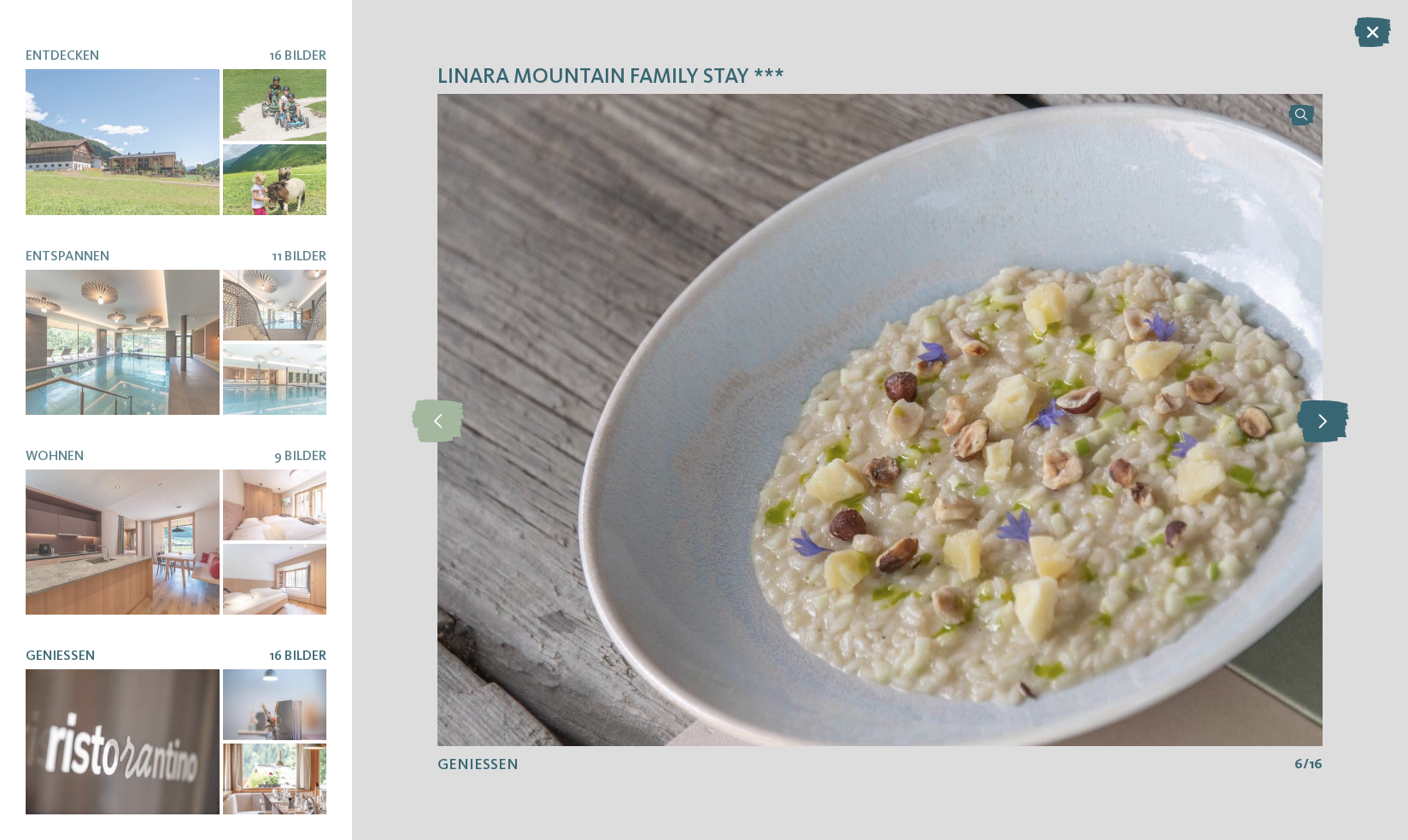
click at [1321, 420] on icon at bounding box center [1322, 420] width 52 height 42
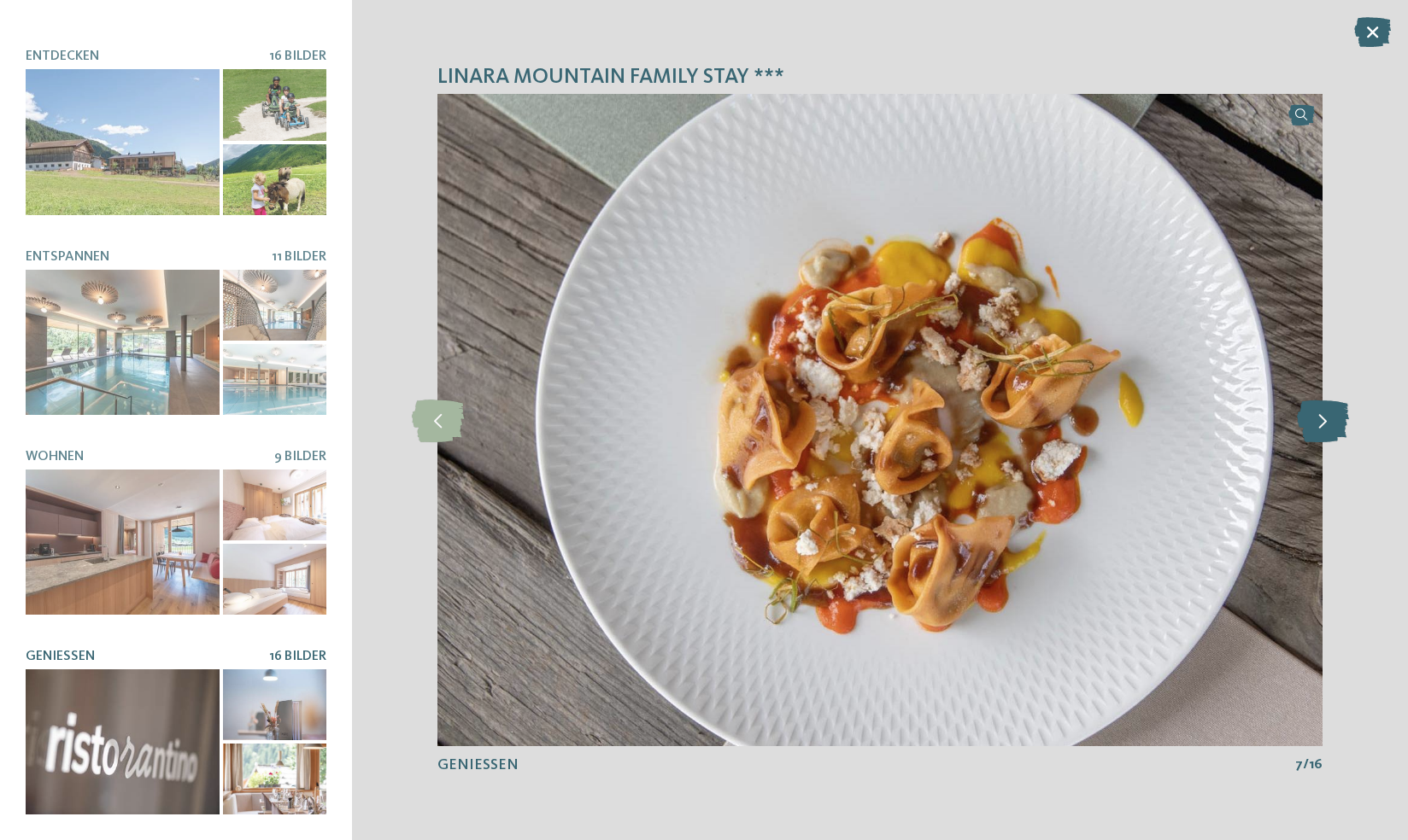
click at [1321, 420] on icon at bounding box center [1322, 420] width 52 height 42
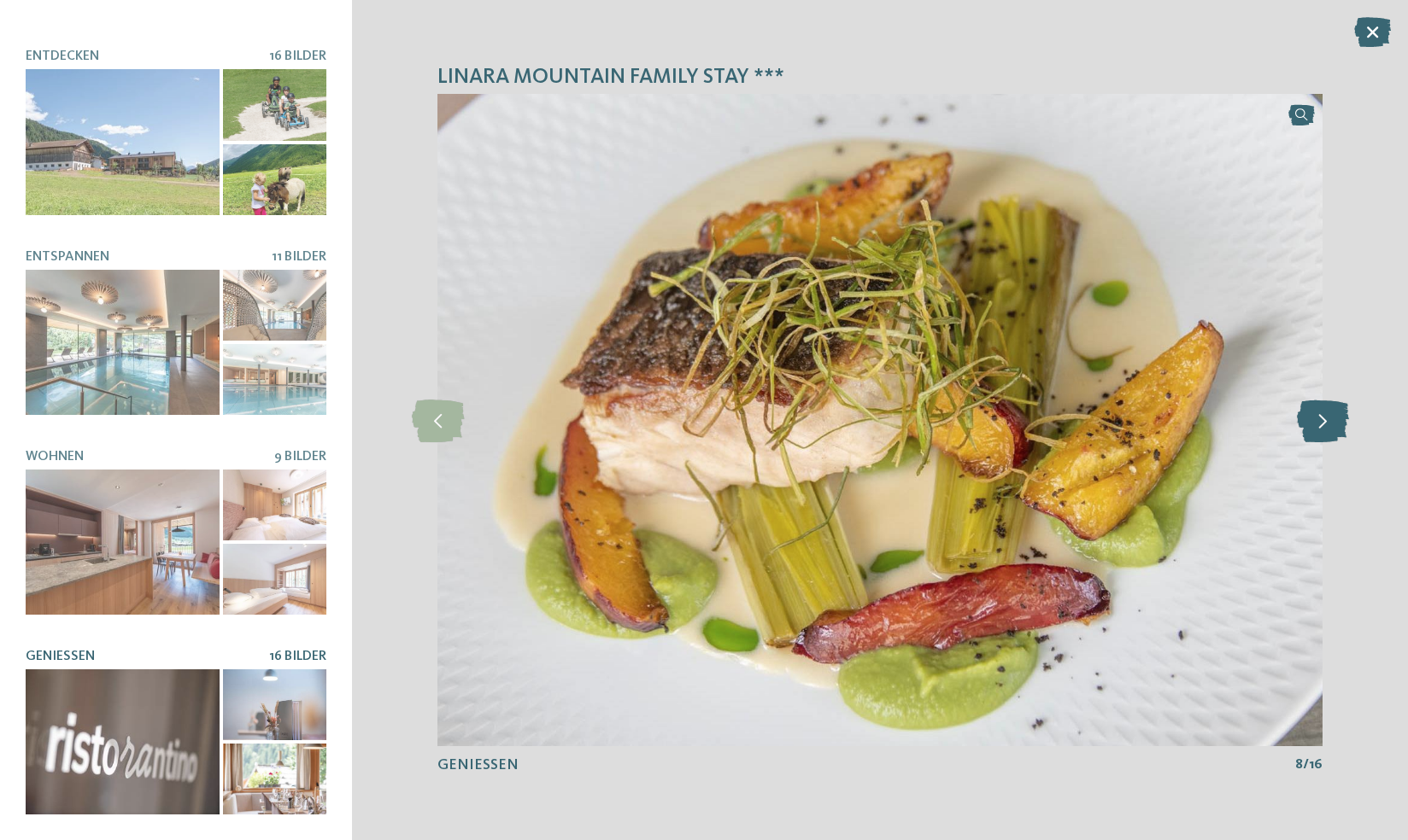
click at [1321, 420] on icon at bounding box center [1322, 420] width 52 height 42
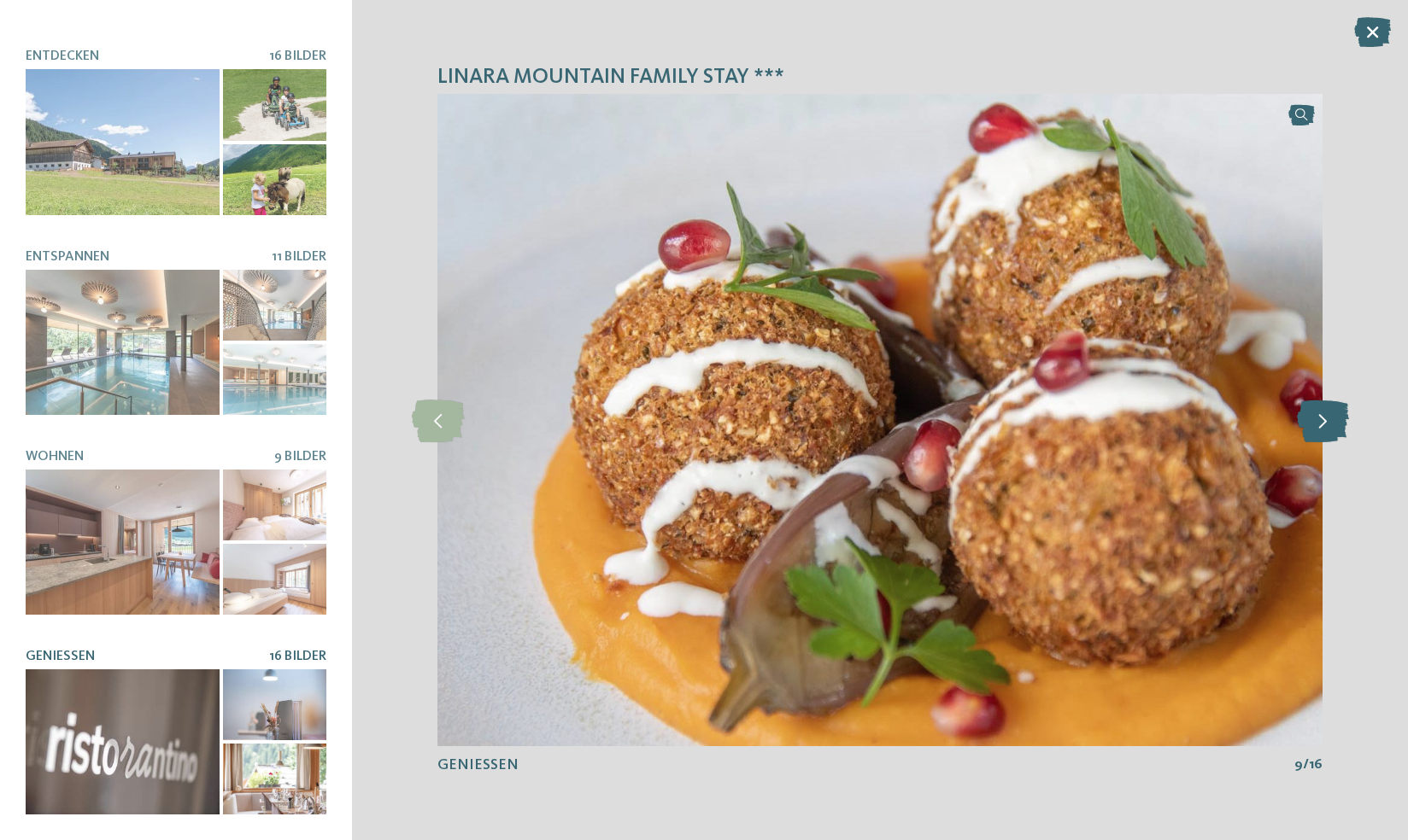
click at [1321, 420] on icon at bounding box center [1322, 420] width 52 height 42
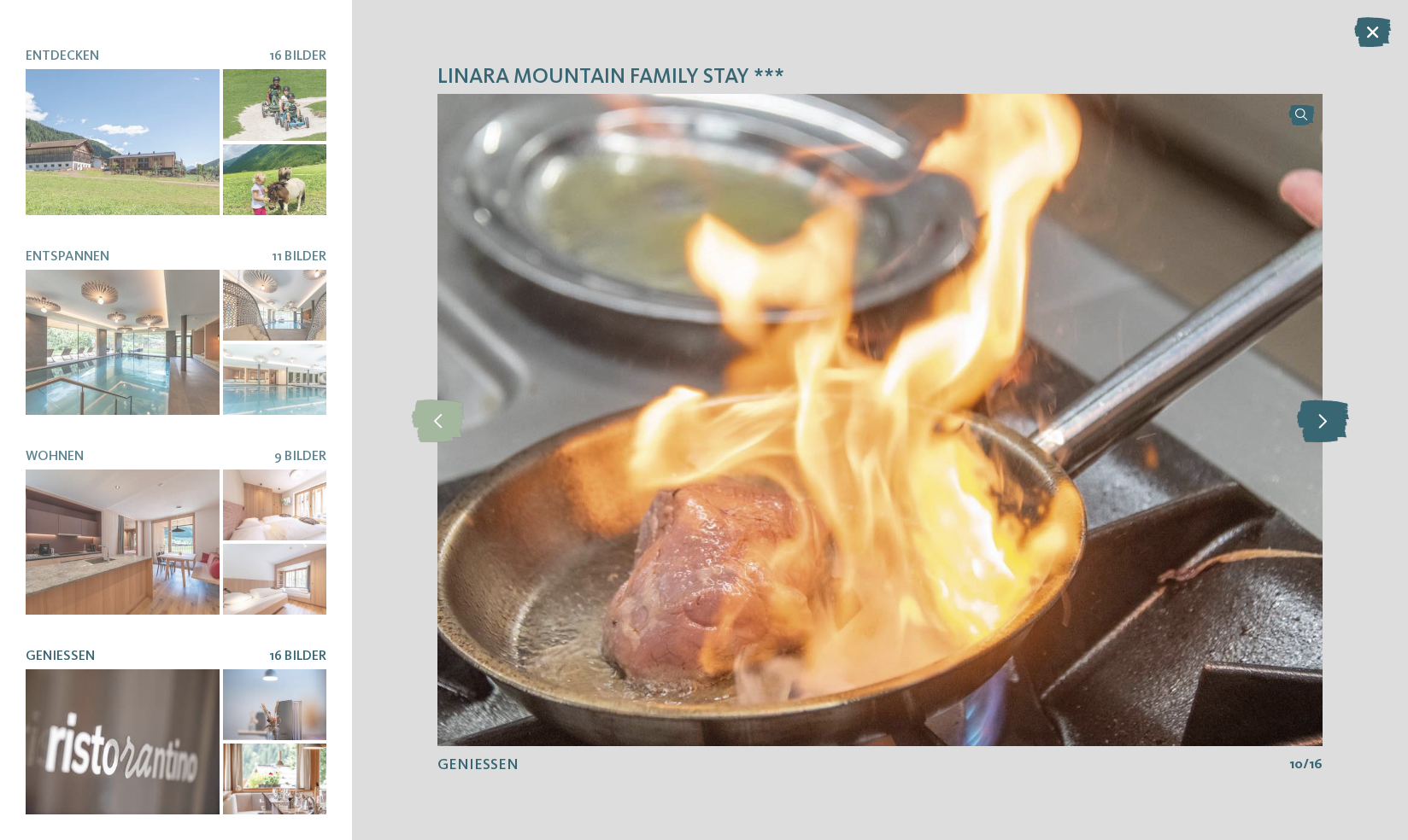
click at [1321, 420] on icon at bounding box center [1322, 420] width 52 height 42
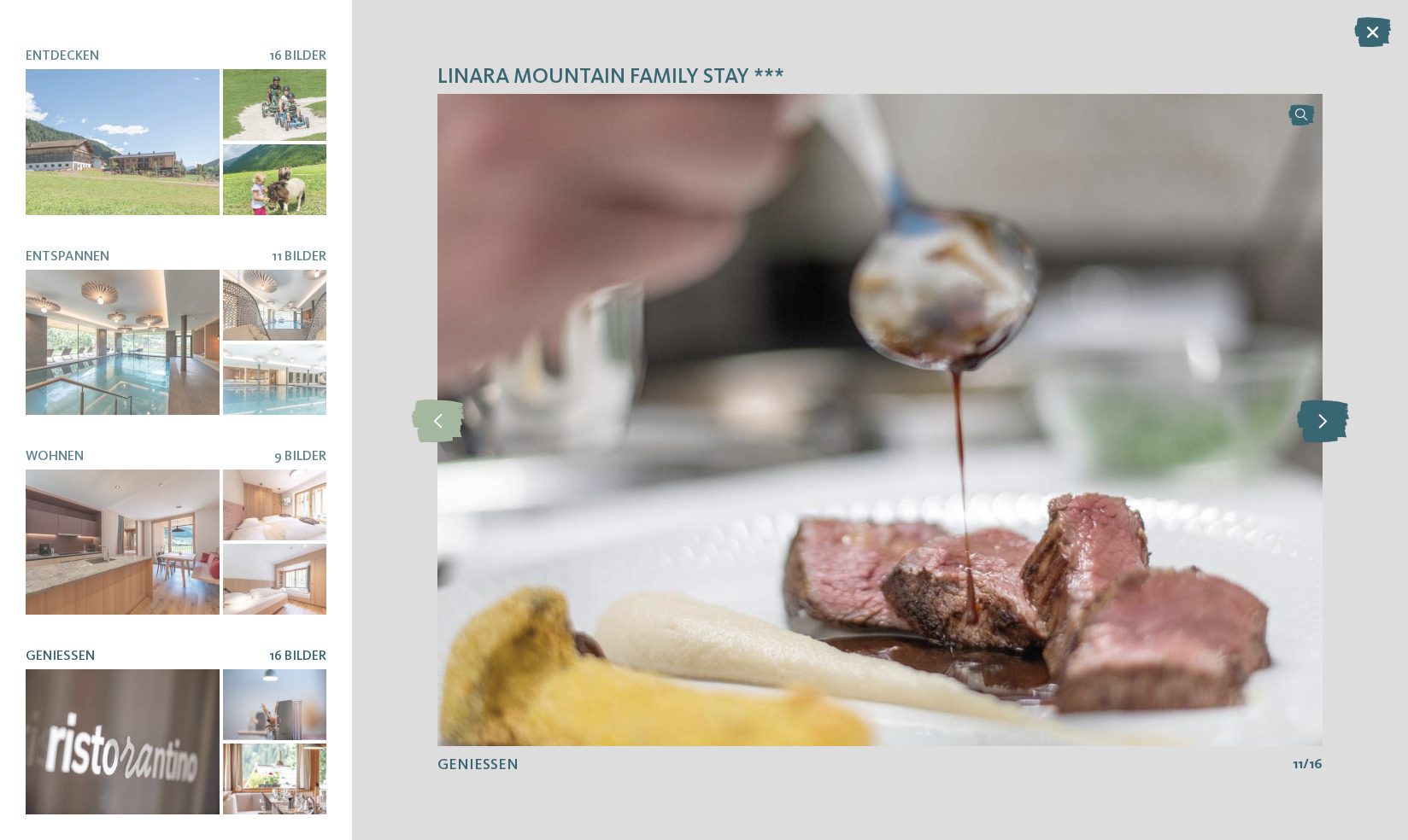
click at [1321, 420] on icon at bounding box center [1322, 420] width 52 height 42
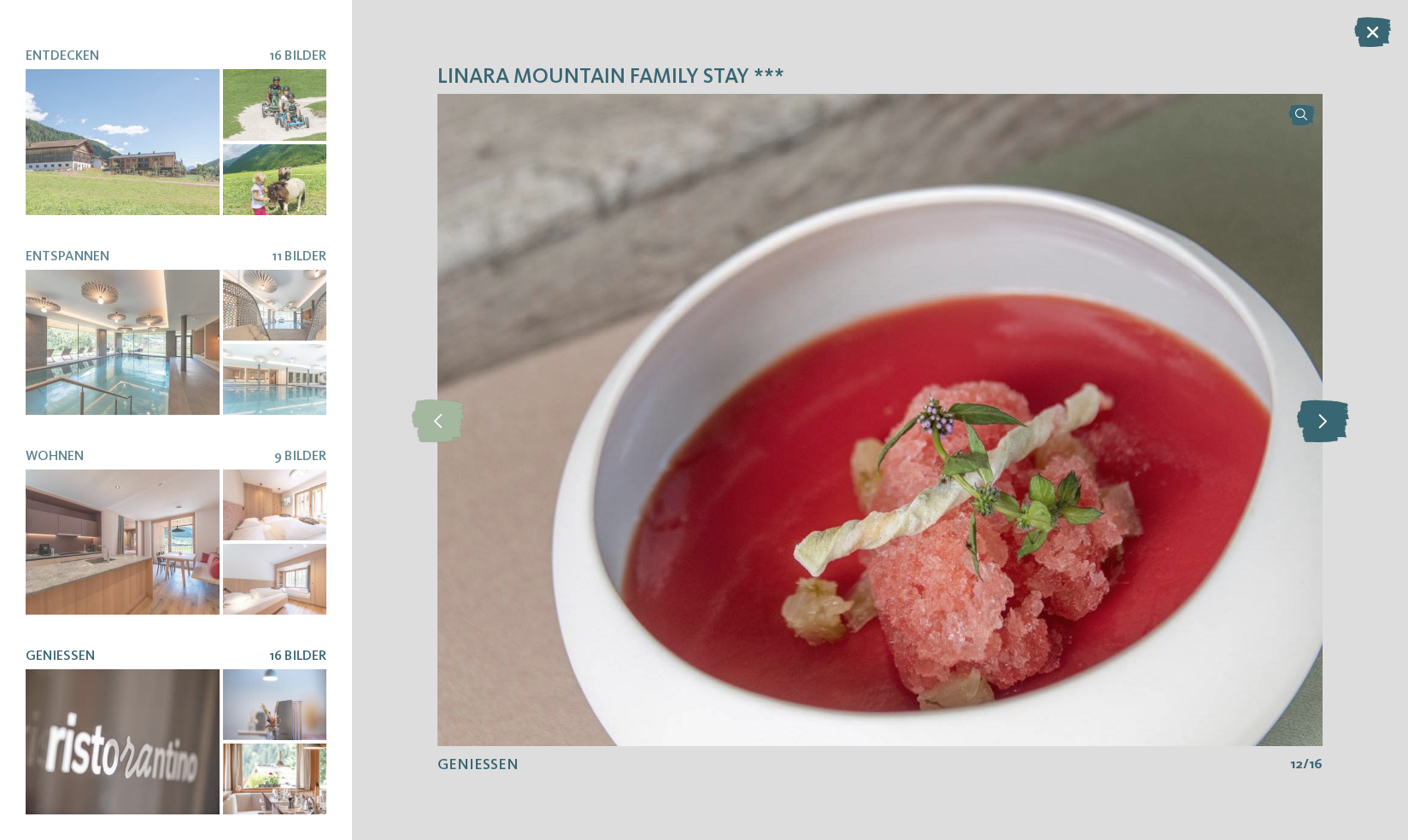
click at [1321, 420] on icon at bounding box center [1322, 420] width 52 height 42
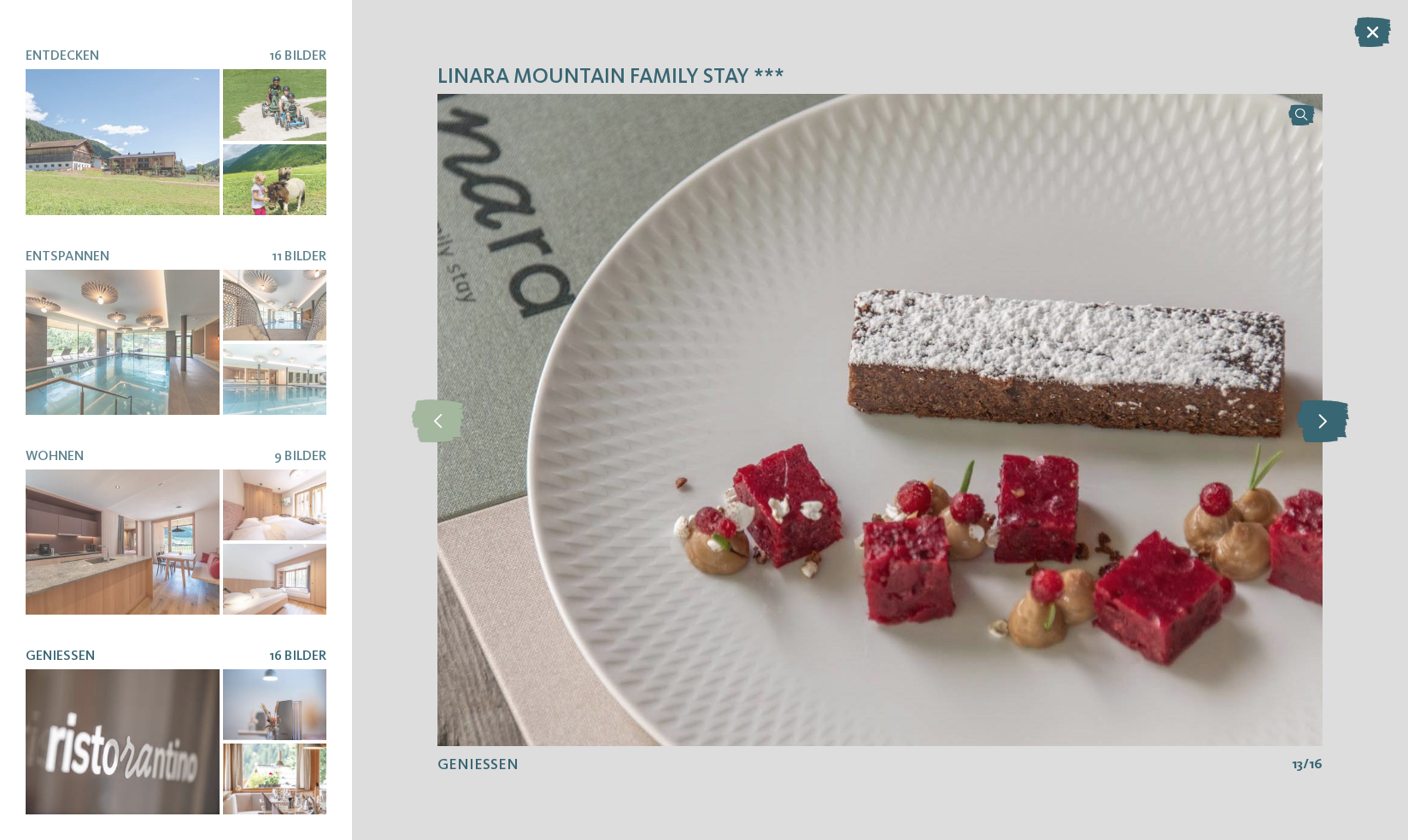
click at [1321, 420] on icon at bounding box center [1322, 420] width 52 height 42
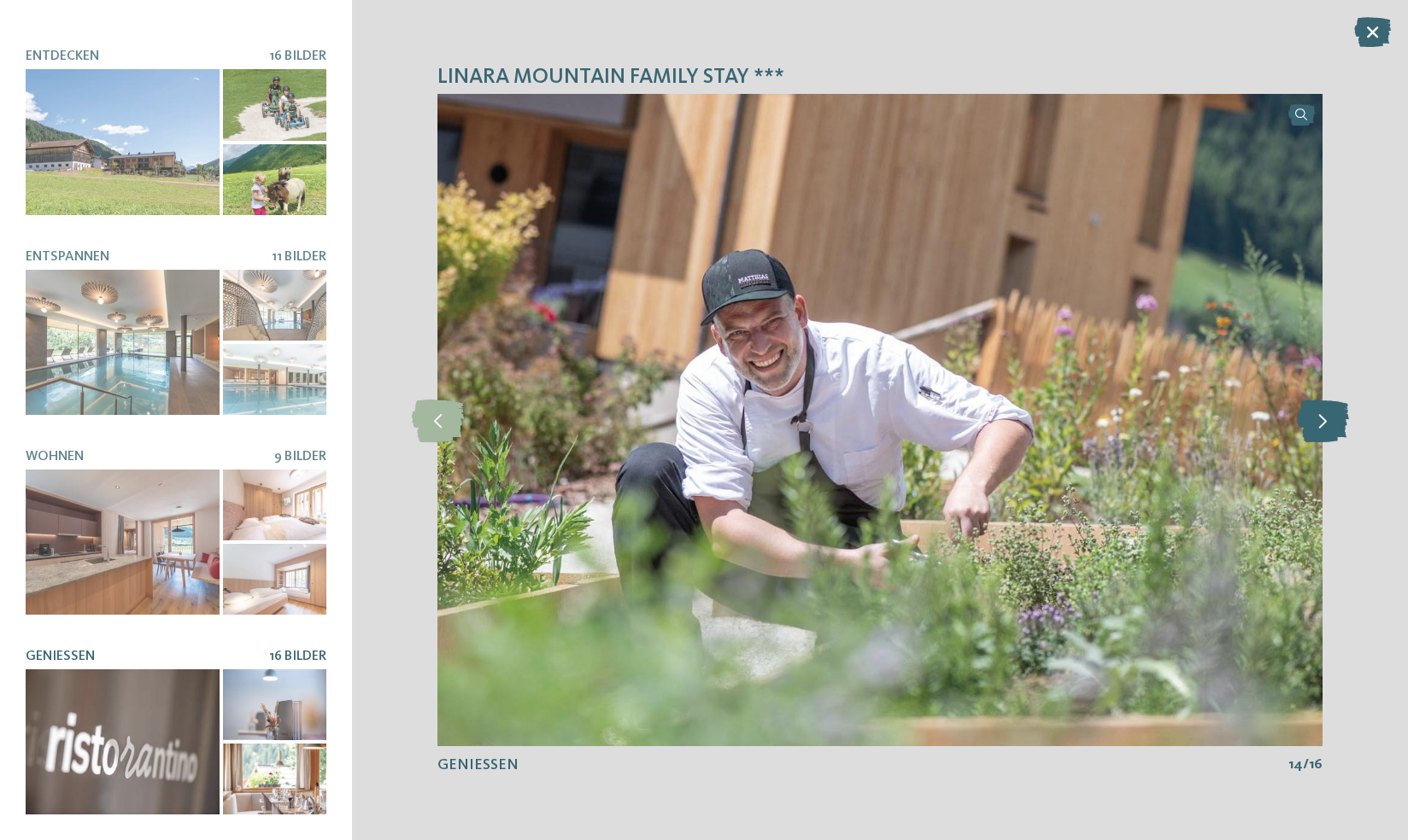
click at [1321, 420] on icon at bounding box center [1322, 420] width 52 height 42
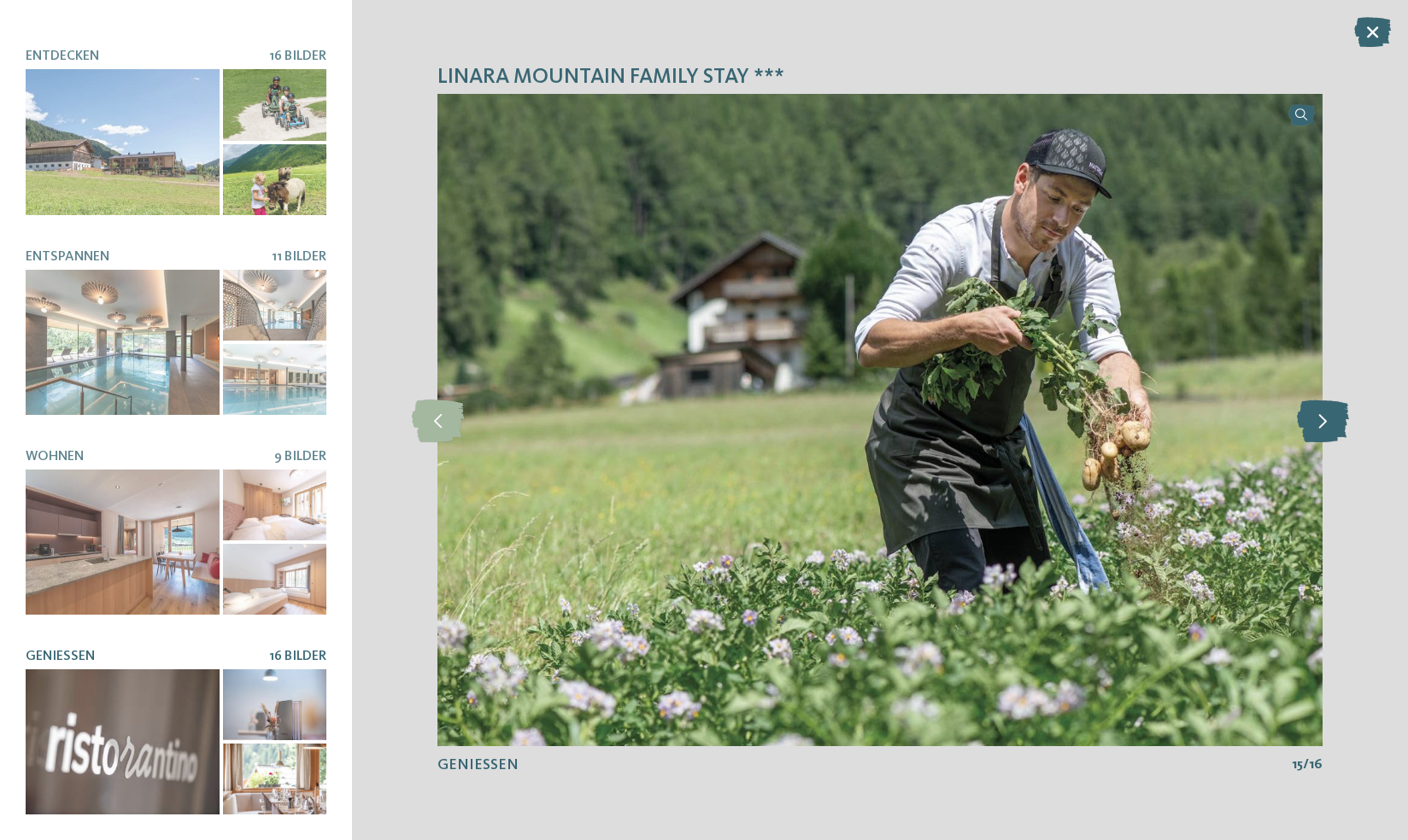
click at [1321, 420] on icon at bounding box center [1322, 420] width 52 height 42
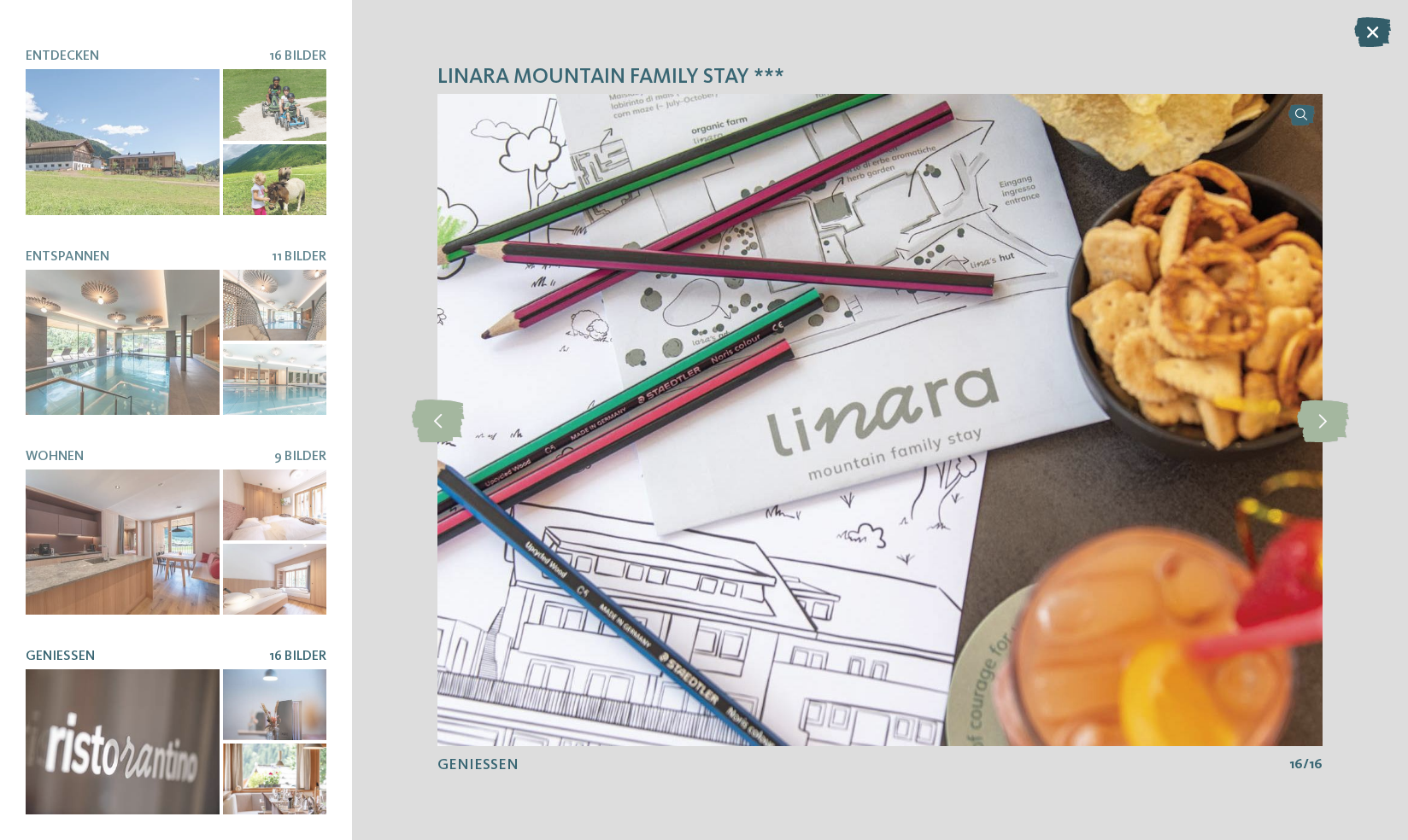
click at [1372, 28] on icon at bounding box center [1373, 32] width 37 height 30
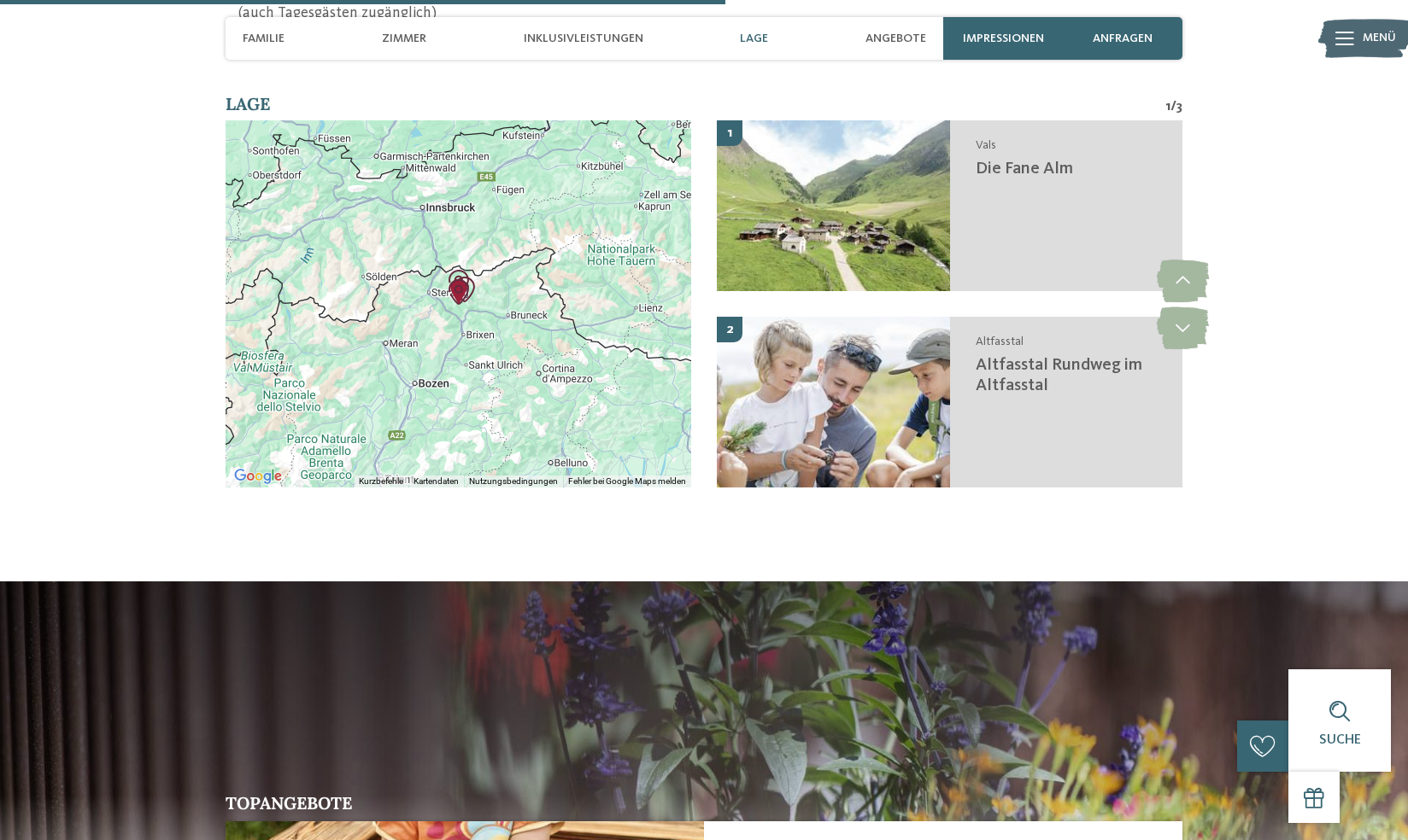
scroll to position [2794, 0]
